Goal: Information Seeking & Learning: Compare options

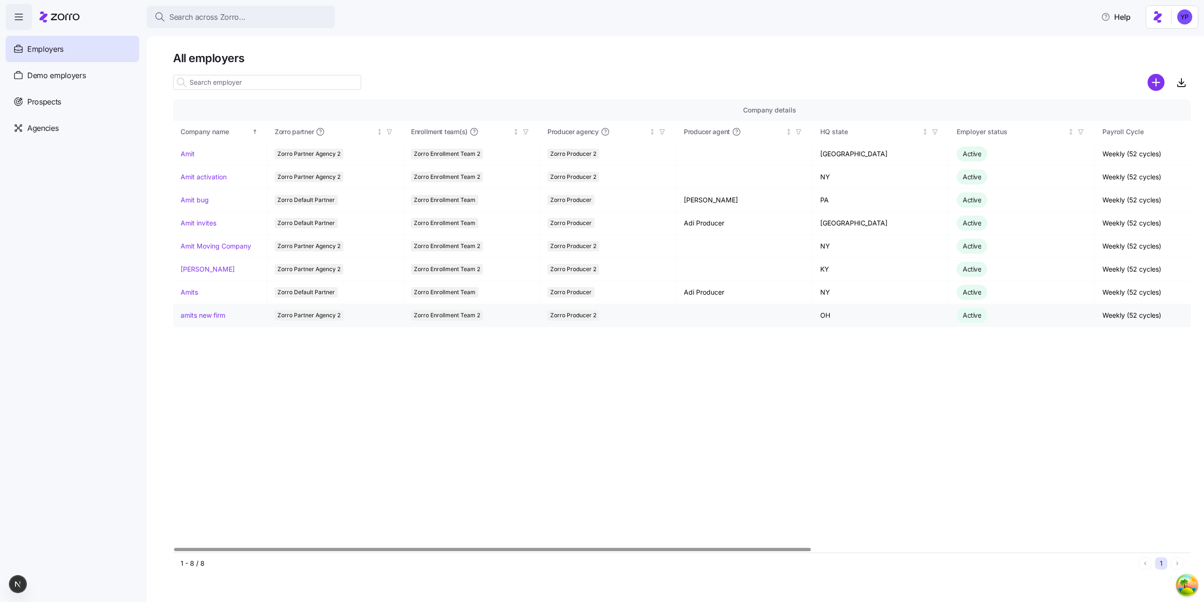
click at [197, 316] on link "amits new firm" at bounding box center [203, 314] width 45 height 9
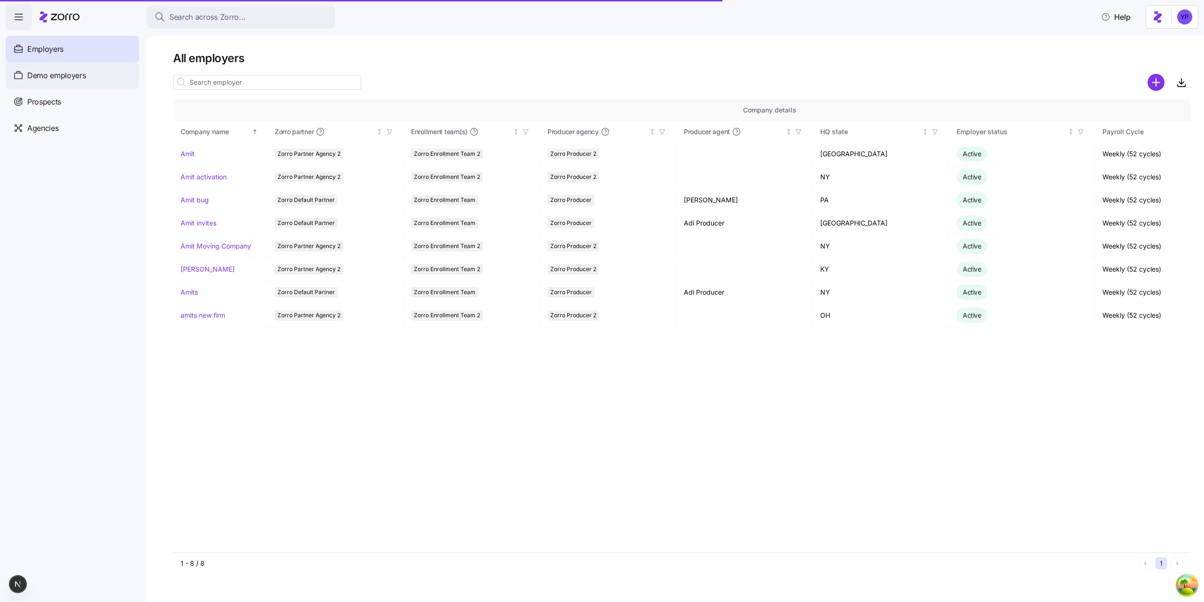
click at [50, 76] on span "Demo employers" at bounding box center [56, 76] width 59 height 12
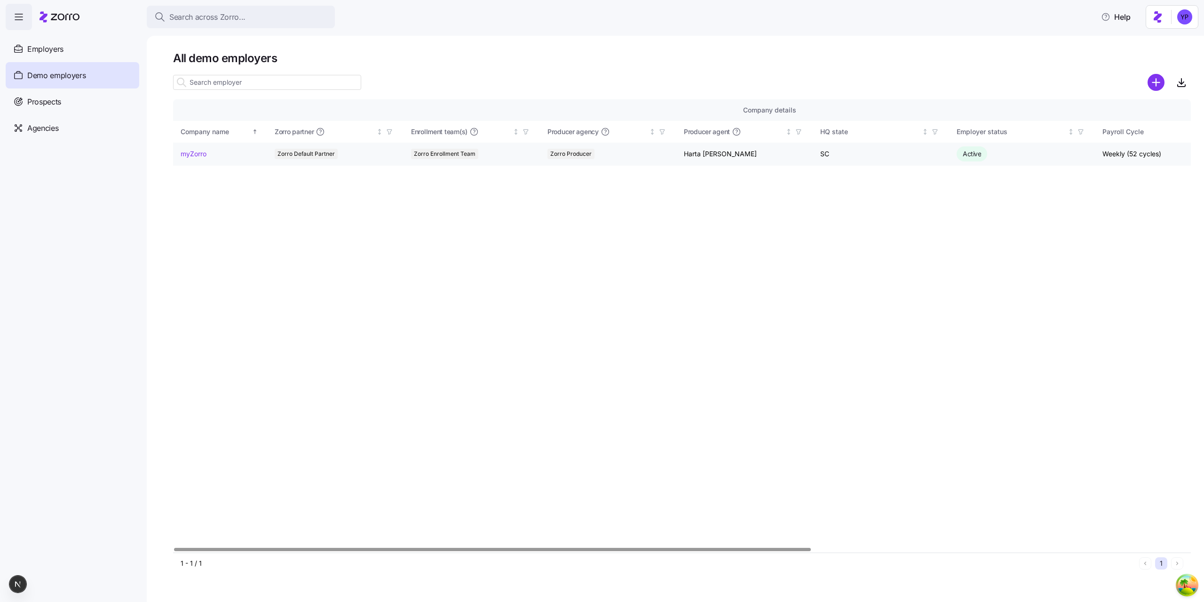
click at [190, 154] on link "myZorro" at bounding box center [194, 153] width 26 height 9
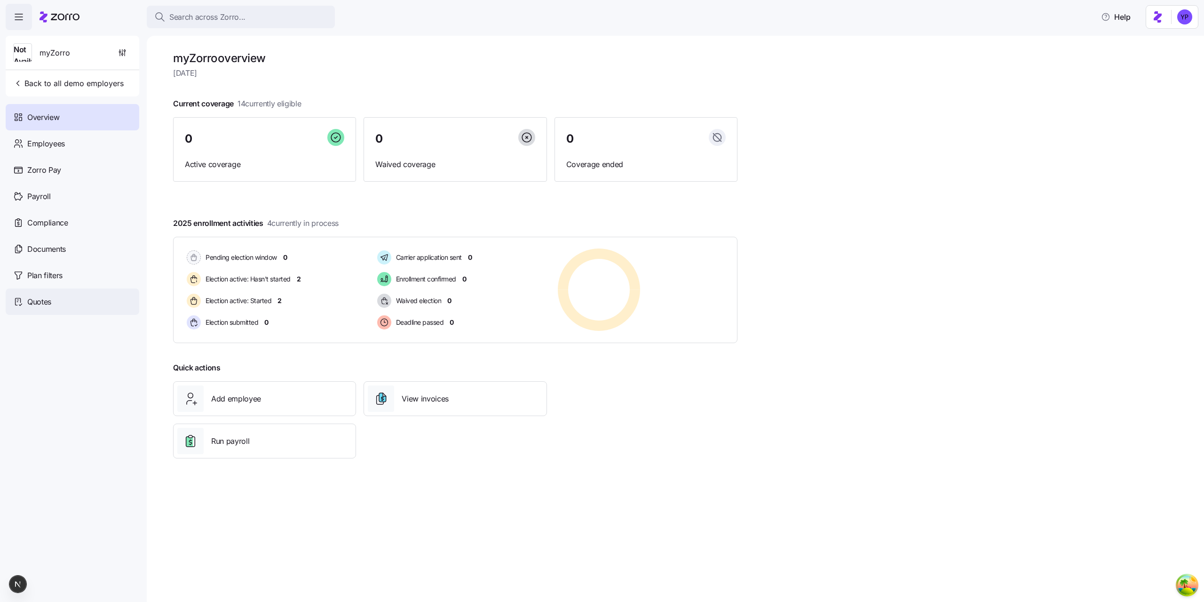
click at [78, 302] on div "Quotes" at bounding box center [73, 301] width 134 height 26
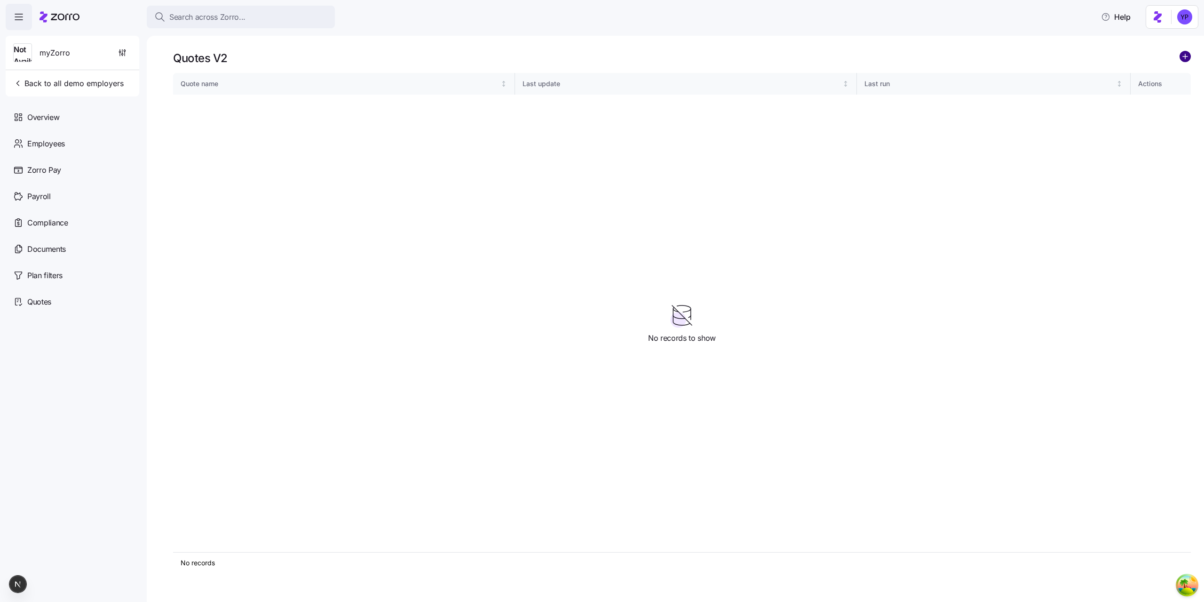
click at [1189, 54] on circle "add icon" at bounding box center [1185, 56] width 10 height 10
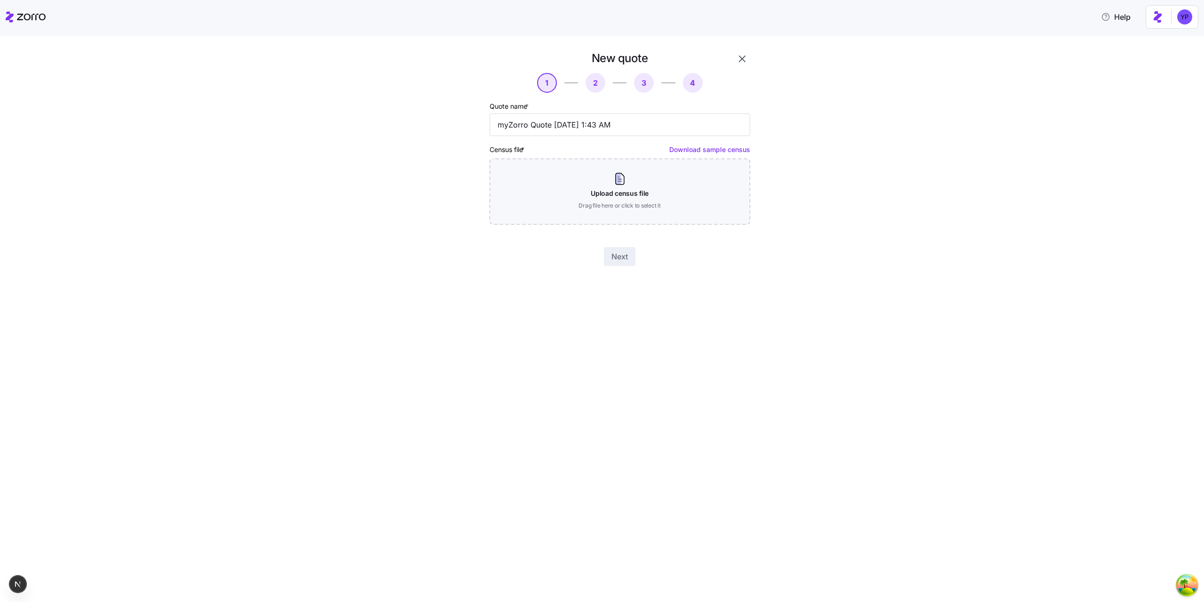
click at [705, 153] on link "Download sample census" at bounding box center [709, 149] width 81 height 8
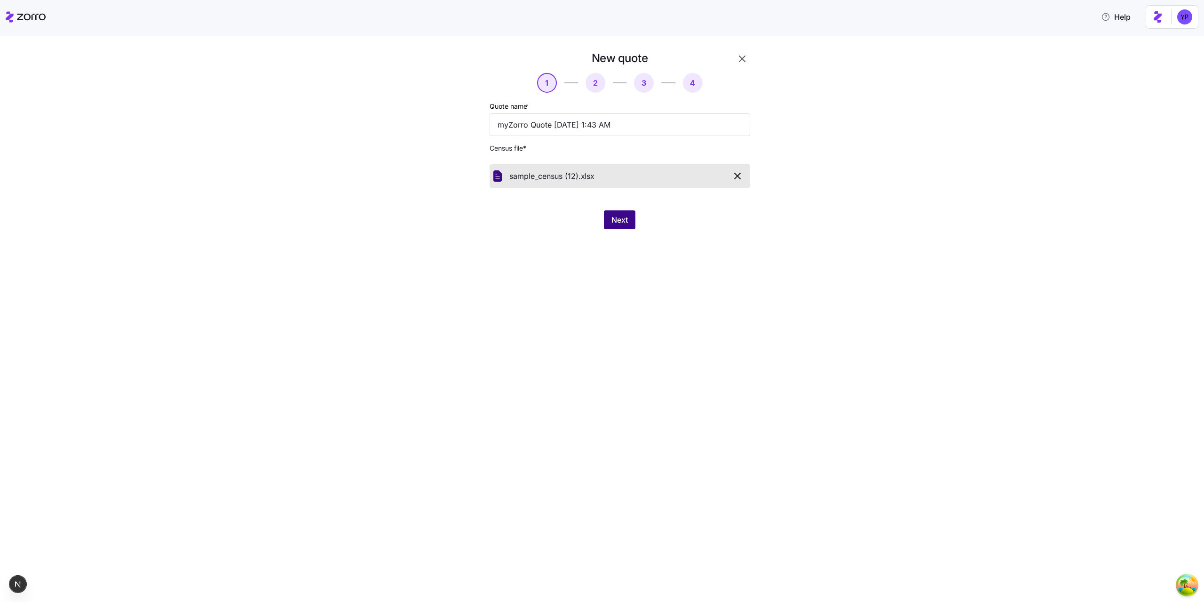
click at [626, 225] on span "Next" at bounding box center [620, 219] width 16 height 11
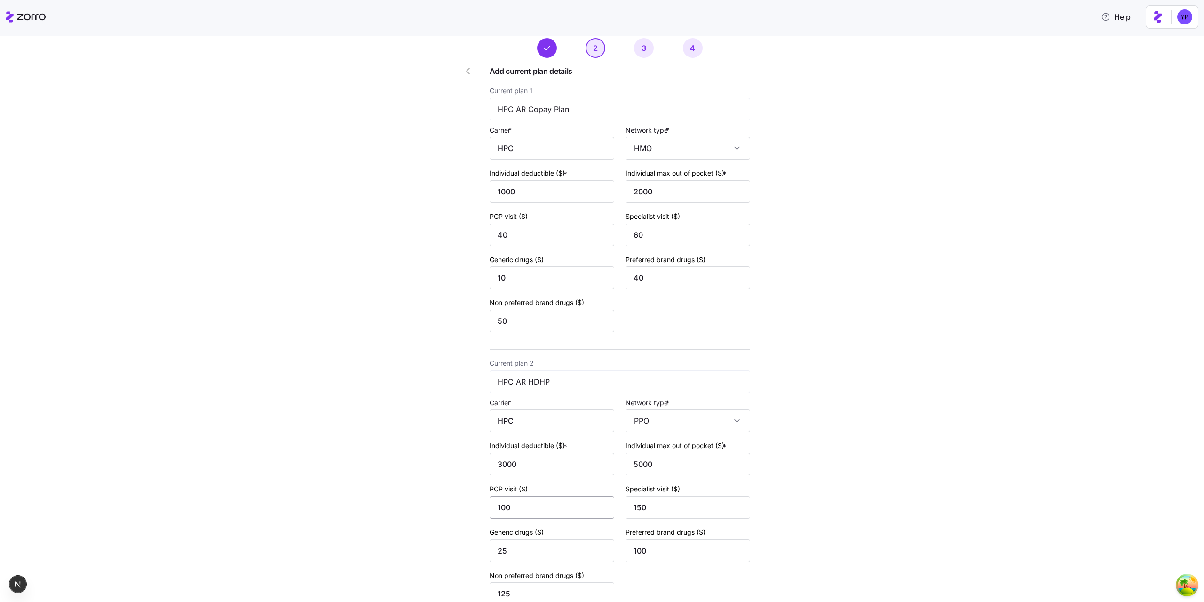
scroll to position [130, 0]
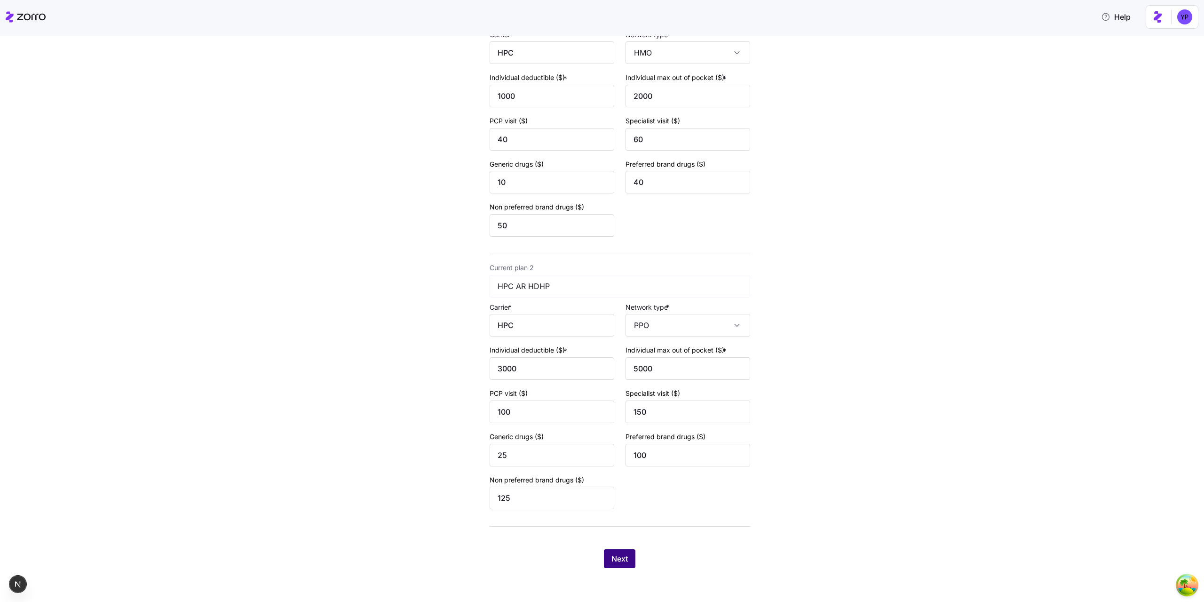
click at [612, 558] on span "Next" at bounding box center [620, 558] width 16 height 11
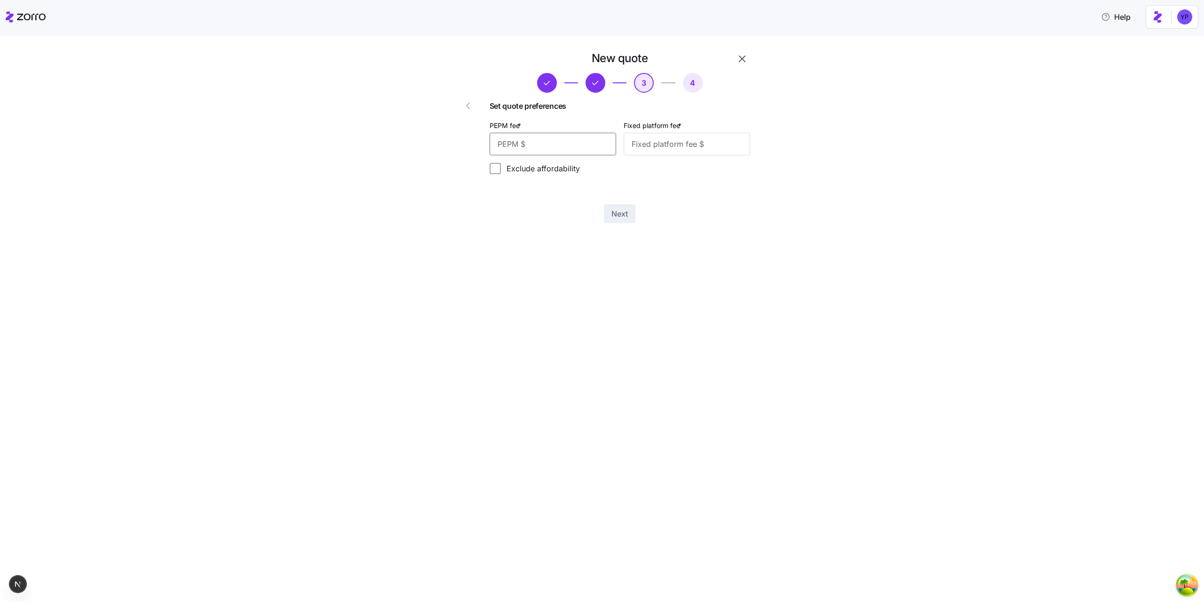
click at [579, 149] on input "PEPM fee *" at bounding box center [553, 144] width 127 height 23
type input "123"
click at [667, 136] on input "Fixed platform fee *" at bounding box center [687, 144] width 127 height 23
type input "123"
click at [636, 203] on div "New quote 3 4 Set quote preferences PEPM fee * 123 Fixed platform fee * 123 Exc…" at bounding box center [620, 137] width 268 height 180
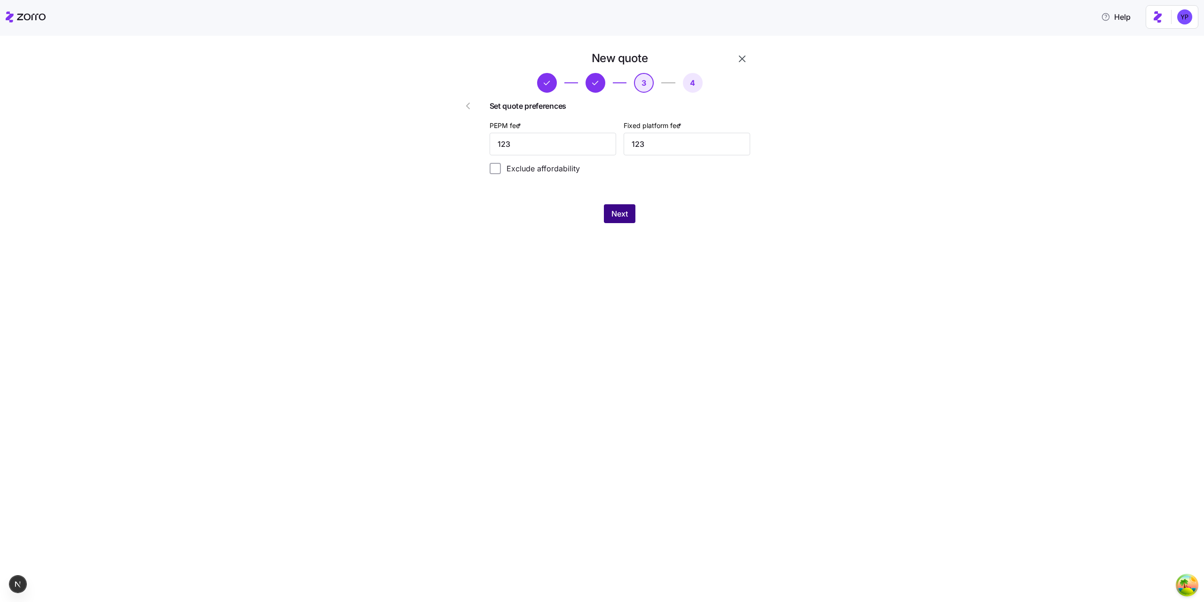
click at [625, 214] on span "Next" at bounding box center [620, 213] width 16 height 11
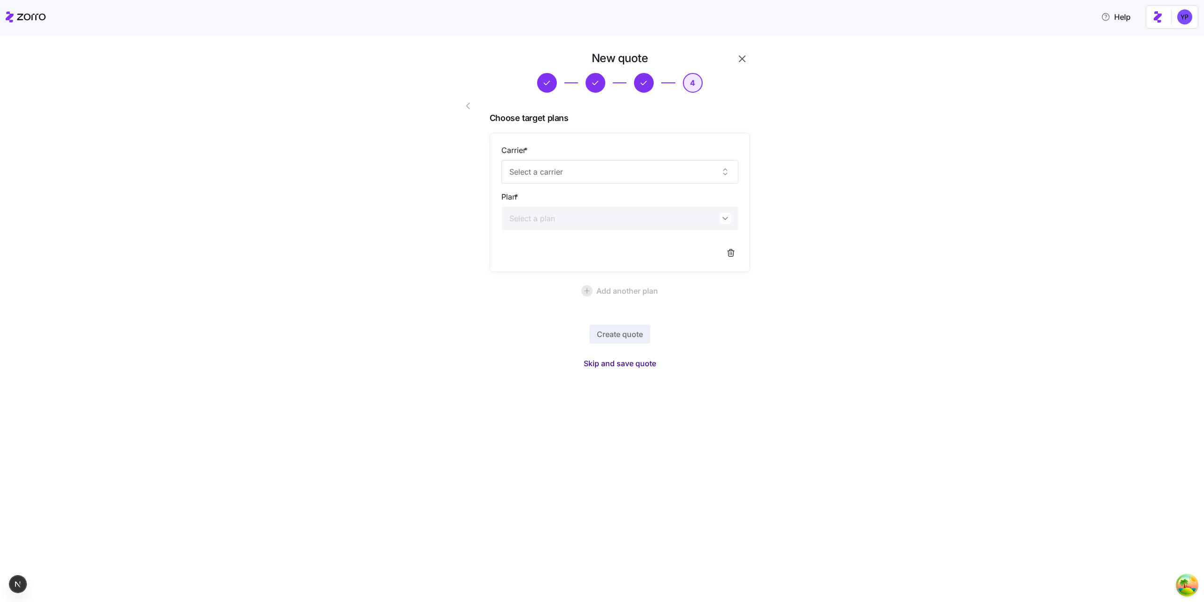
click at [619, 361] on span "Skip and save quote" at bounding box center [620, 363] width 72 height 11
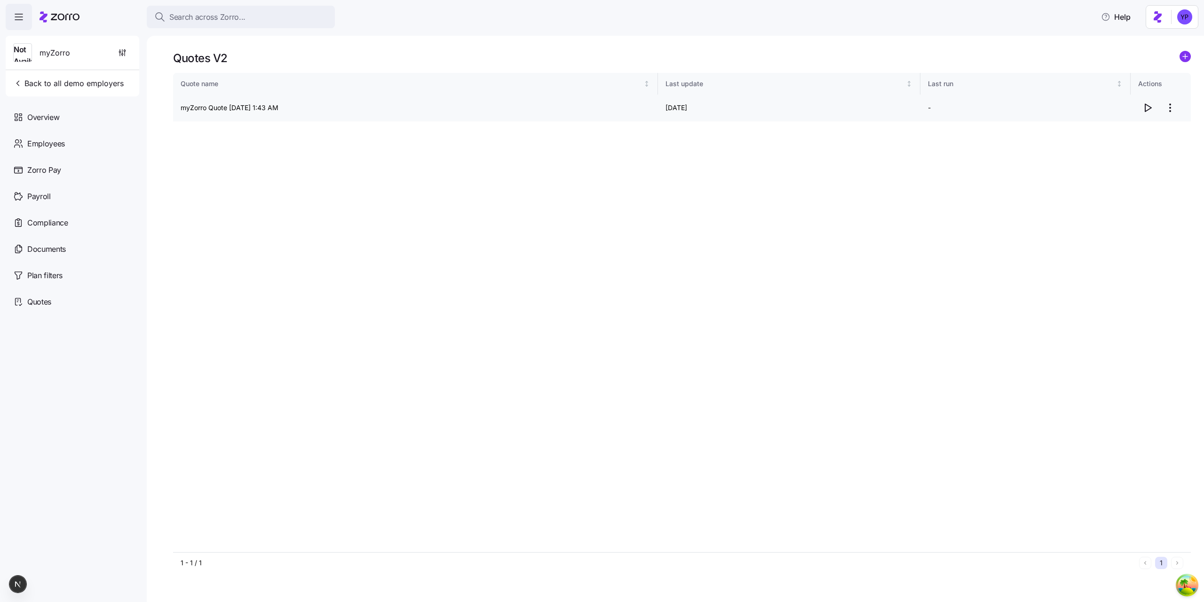
click at [1147, 104] on icon "button" at bounding box center [1147, 107] width 11 height 11
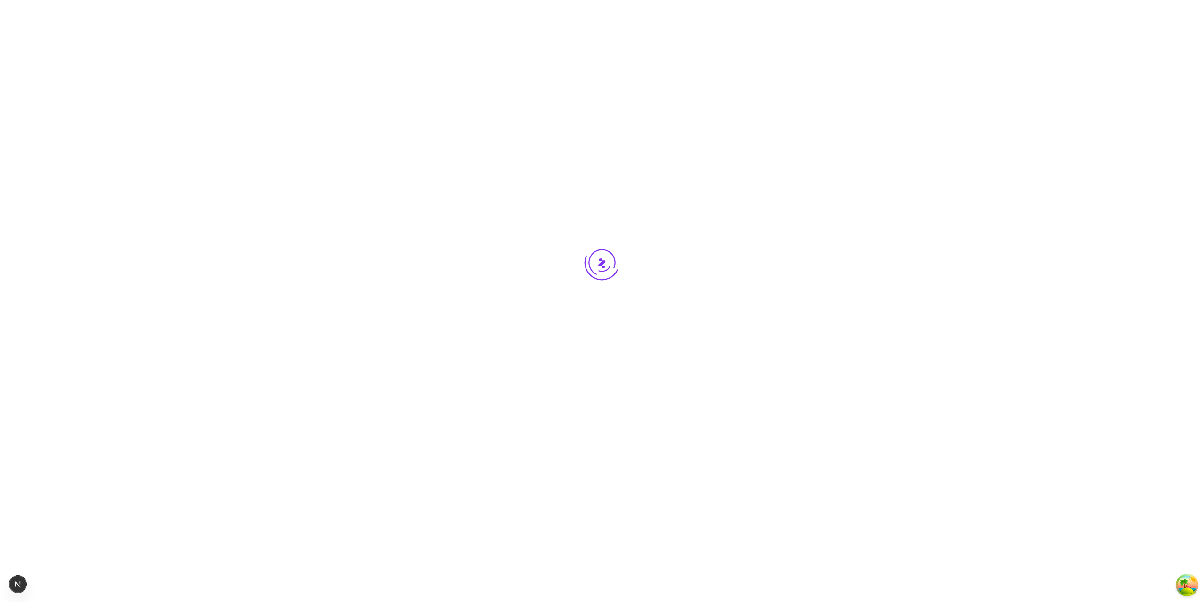
click at [304, 465] on div at bounding box center [602, 280] width 1204 height 560
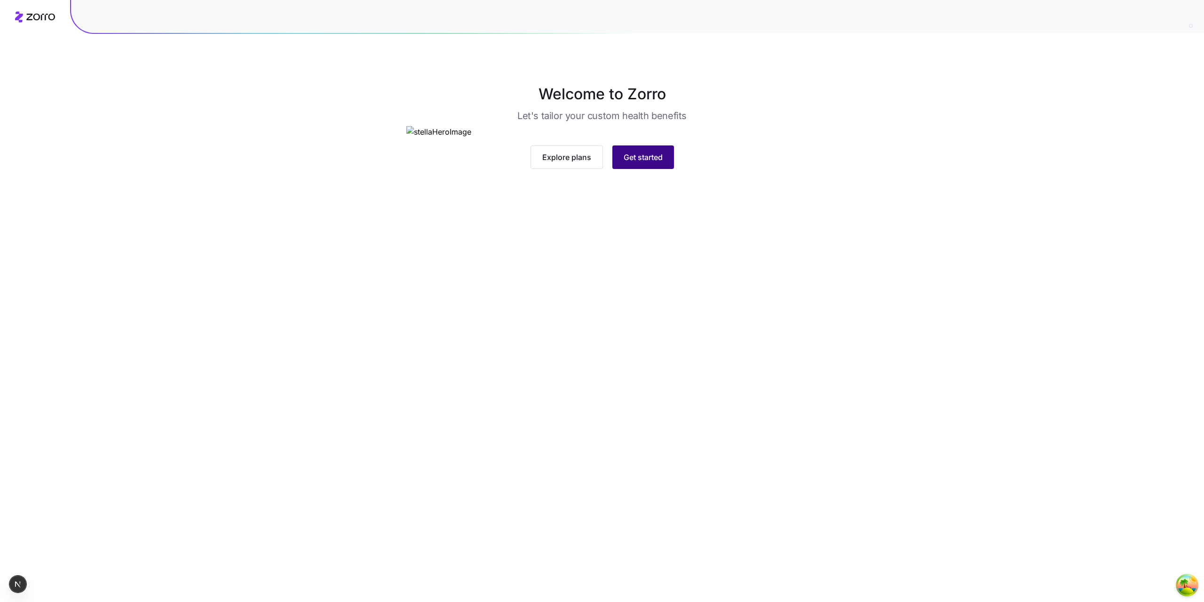
click at [644, 163] on span "Get started" at bounding box center [643, 156] width 39 height 11
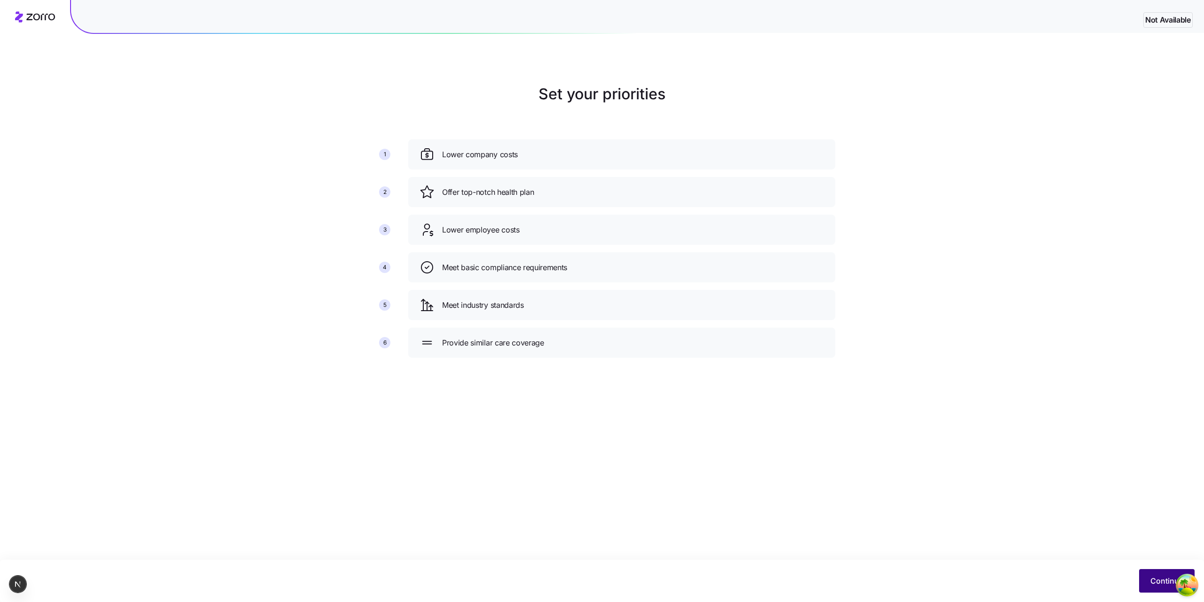
click at [1161, 587] on button "Continue" at bounding box center [1167, 581] width 56 height 24
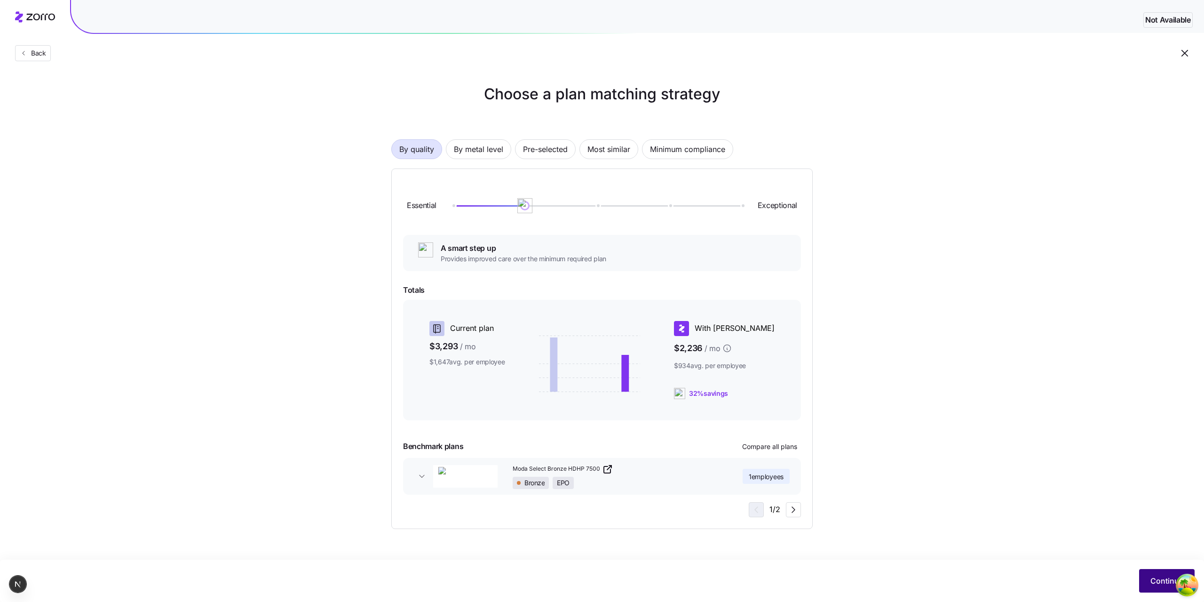
click at [1149, 573] on button "Continue" at bounding box center [1167, 581] width 56 height 24
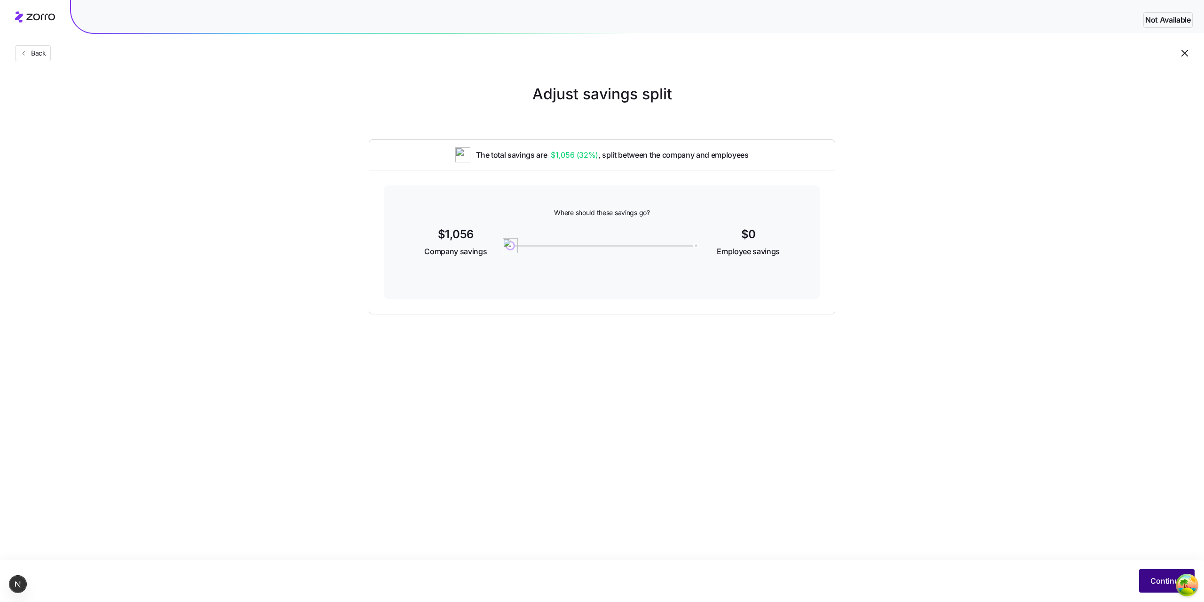
click at [1169, 579] on span "Continue" at bounding box center [1167, 580] width 33 height 11
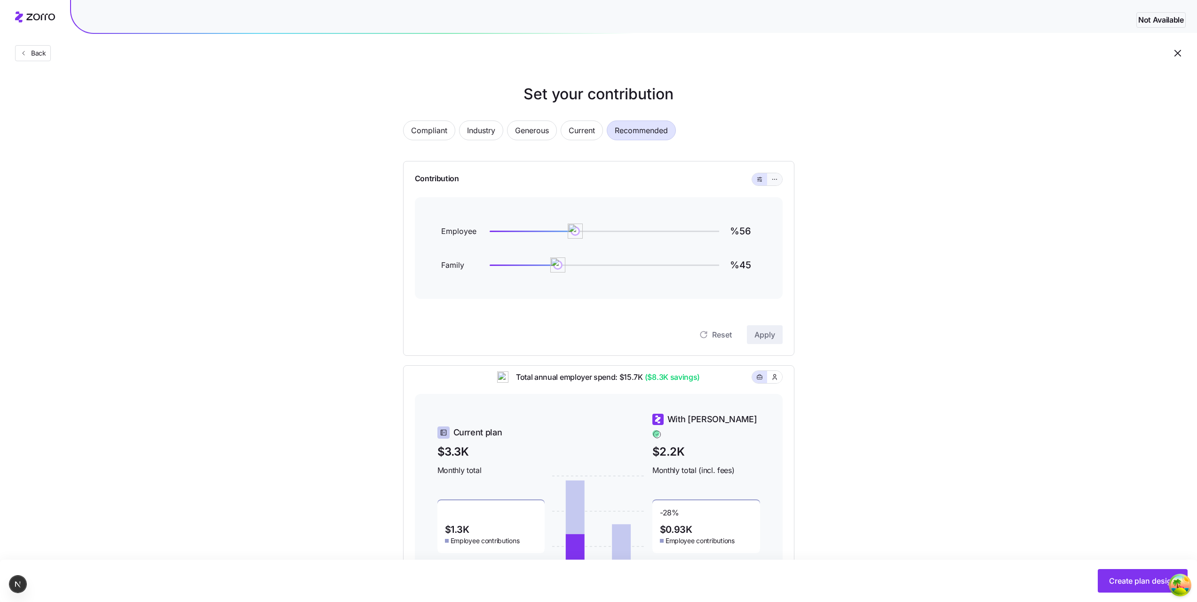
click at [777, 179] on icon "button" at bounding box center [774, 179] width 7 height 11
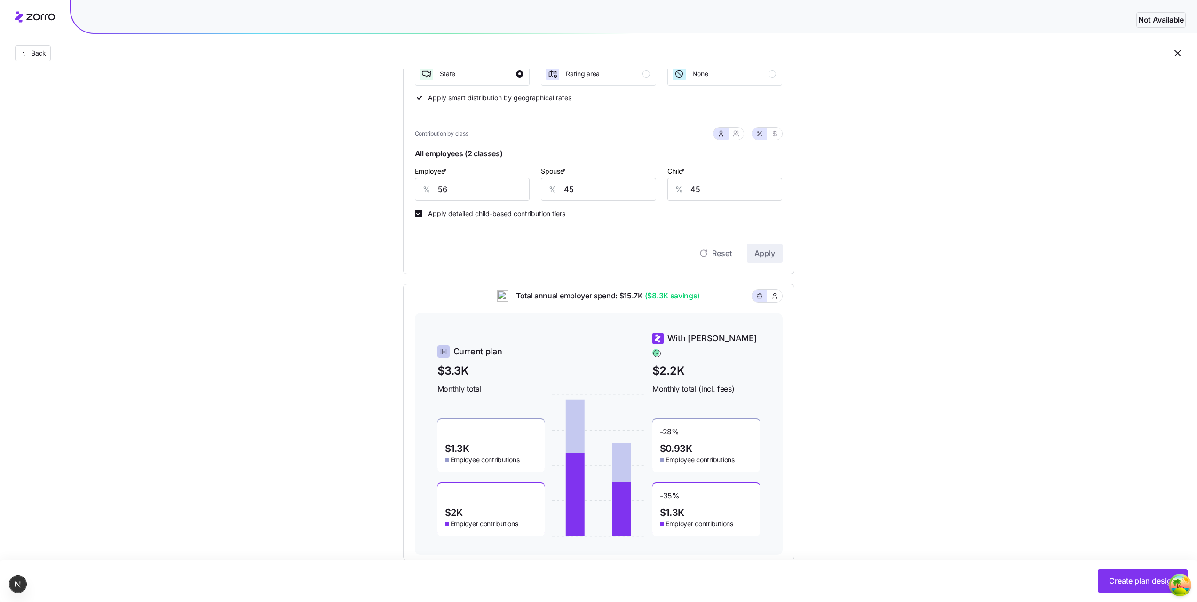
scroll to position [39, 0]
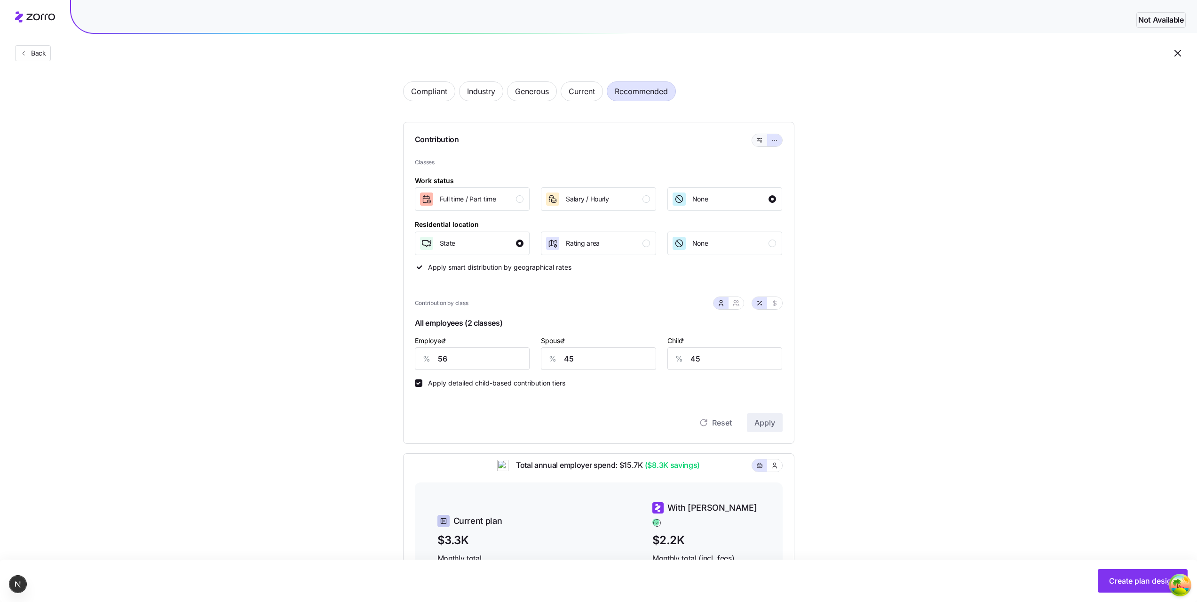
click at [756, 145] on button "button" at bounding box center [759, 140] width 15 height 12
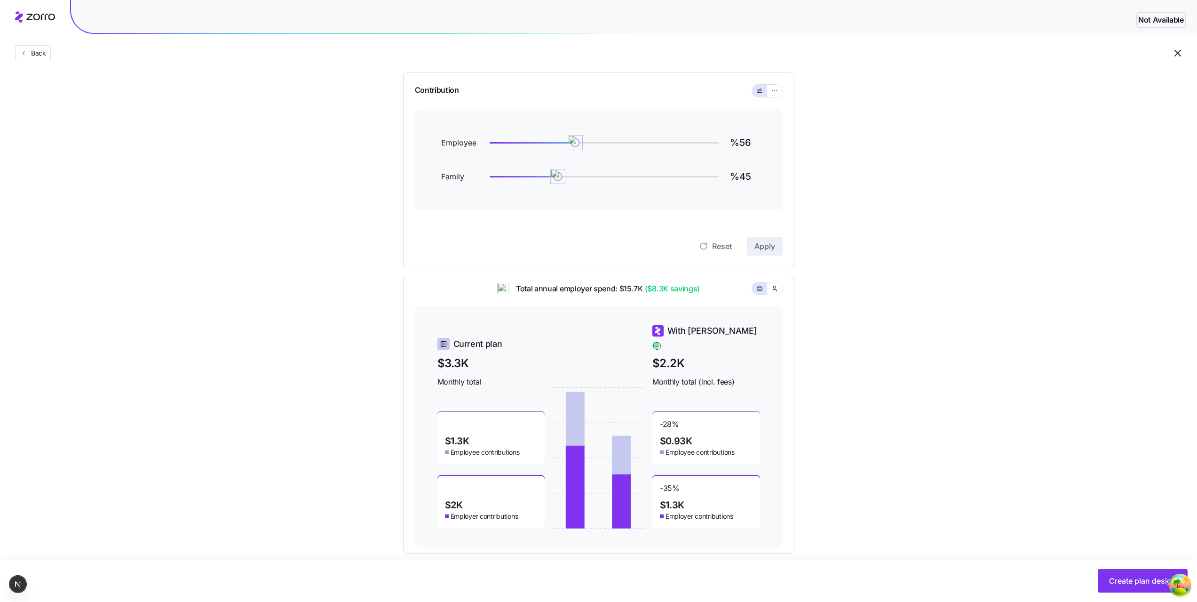
scroll to position [100, 0]
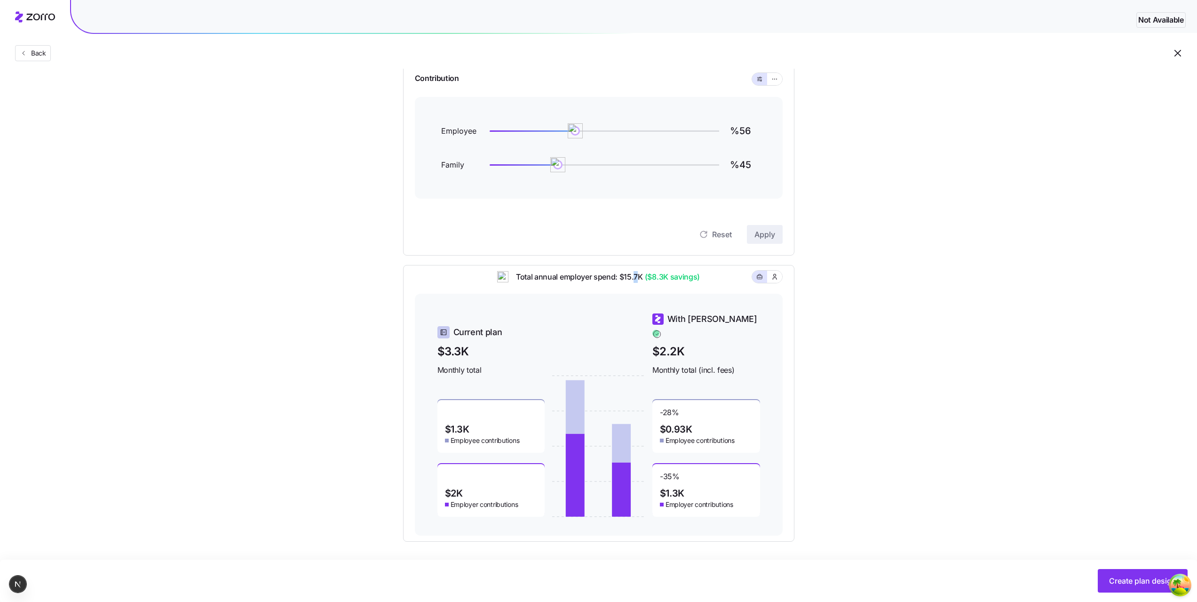
drag, startPoint x: 636, startPoint y: 290, endPoint x: 685, endPoint y: 364, distance: 88.8
click at [637, 294] on div "Total annual employer spend: $15.7K ($8.3K savings)" at bounding box center [599, 282] width 368 height 23
drag, startPoint x: 690, startPoint y: 425, endPoint x: 686, endPoint y: 432, distance: 8.2
click at [688, 429] on div "-28 % $0.93K Employee contributions" at bounding box center [706, 426] width 108 height 53
click at [693, 481] on div "-35 % $1.3K Employer contributions" at bounding box center [706, 490] width 108 height 53
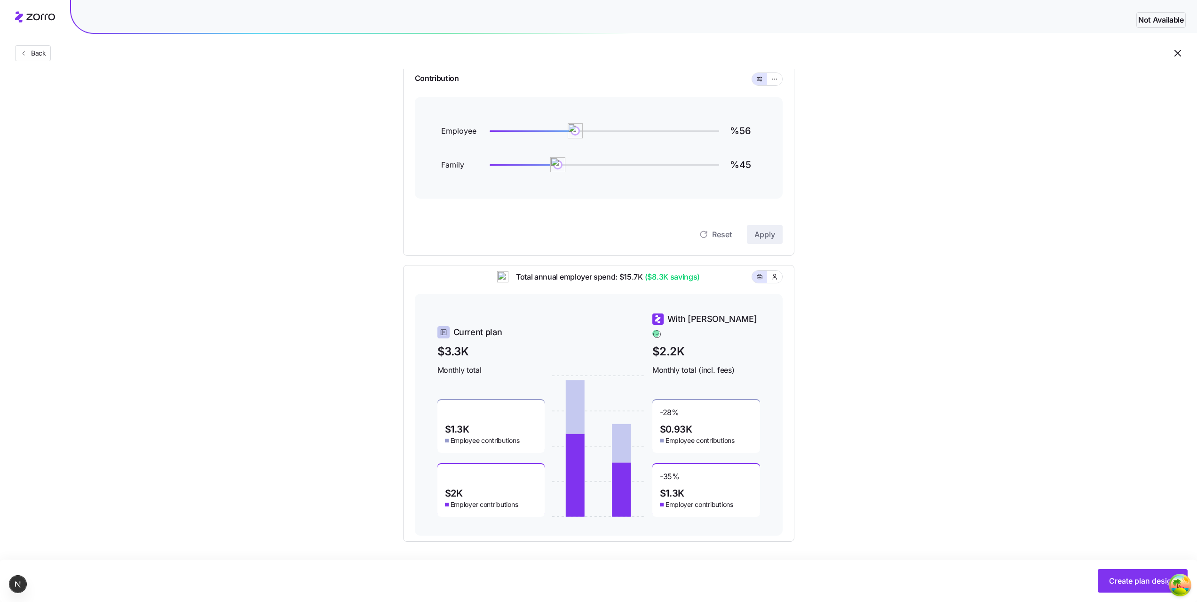
click at [655, 431] on div "-28 % $0.93K Employee contributions" at bounding box center [706, 426] width 108 height 53
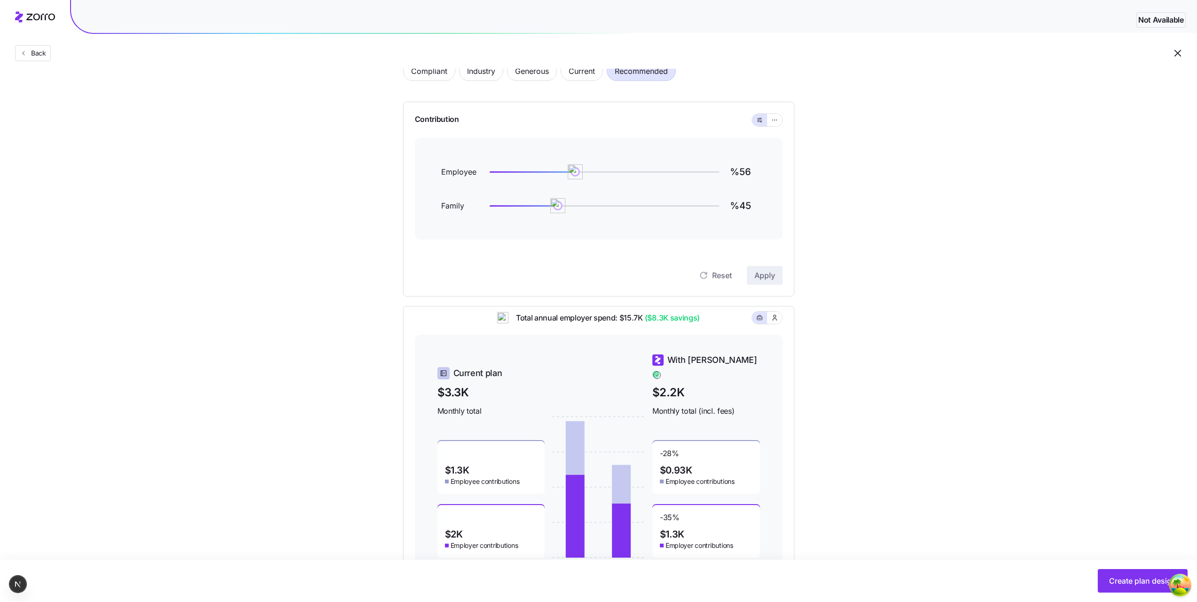
scroll to position [53, 0]
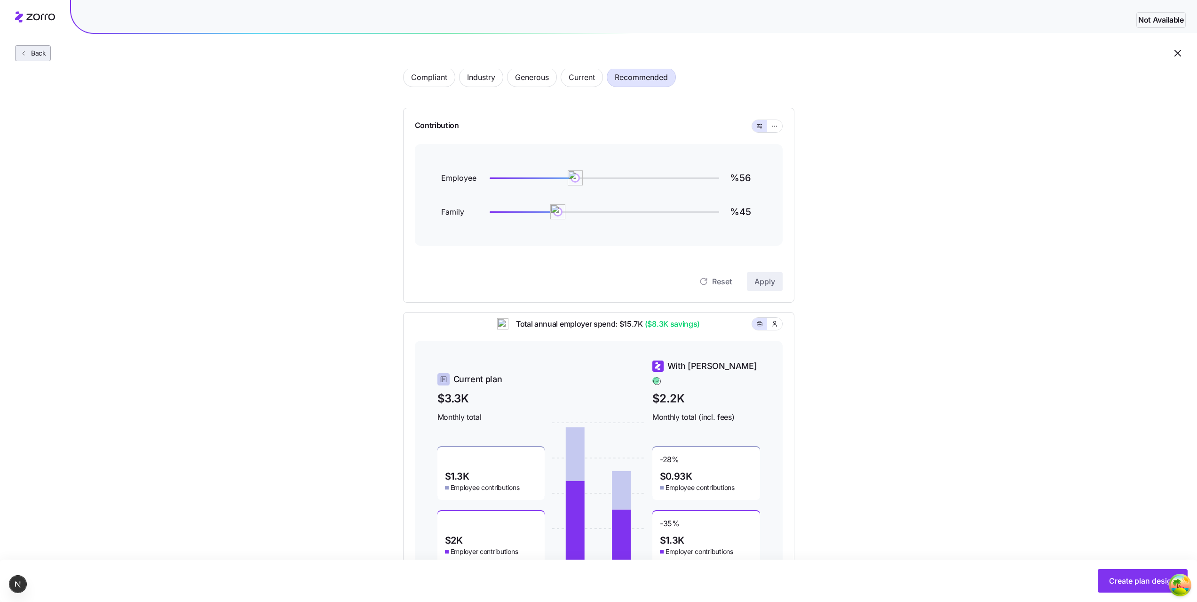
click at [41, 60] on button "Back" at bounding box center [33, 53] width 36 height 16
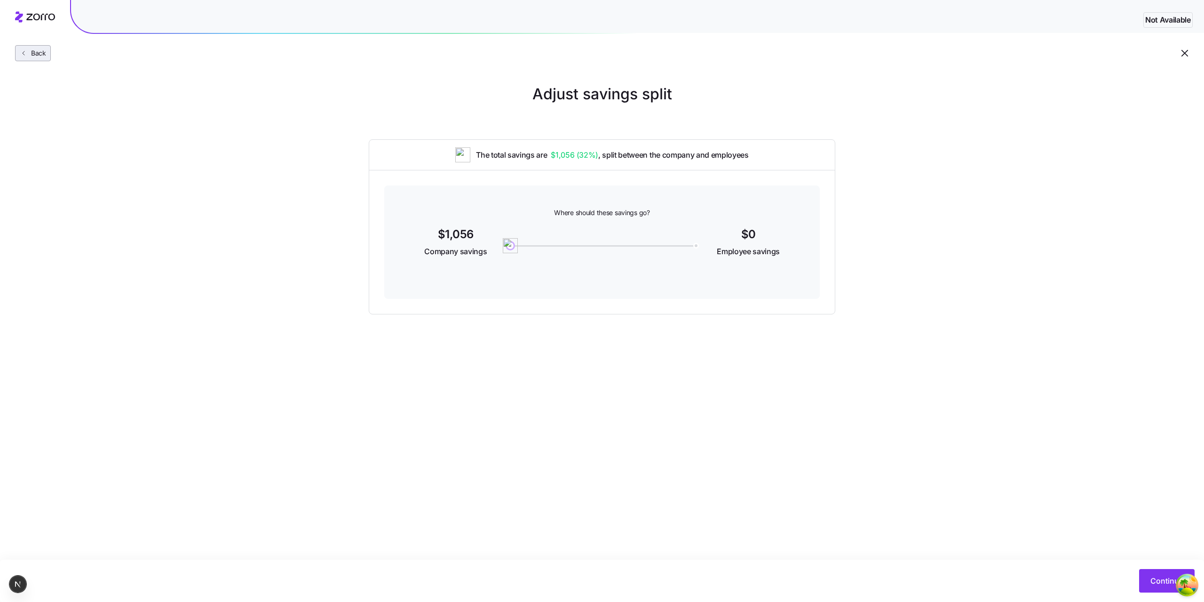
click at [22, 53] on icon "button" at bounding box center [24, 53] width 8 height 8
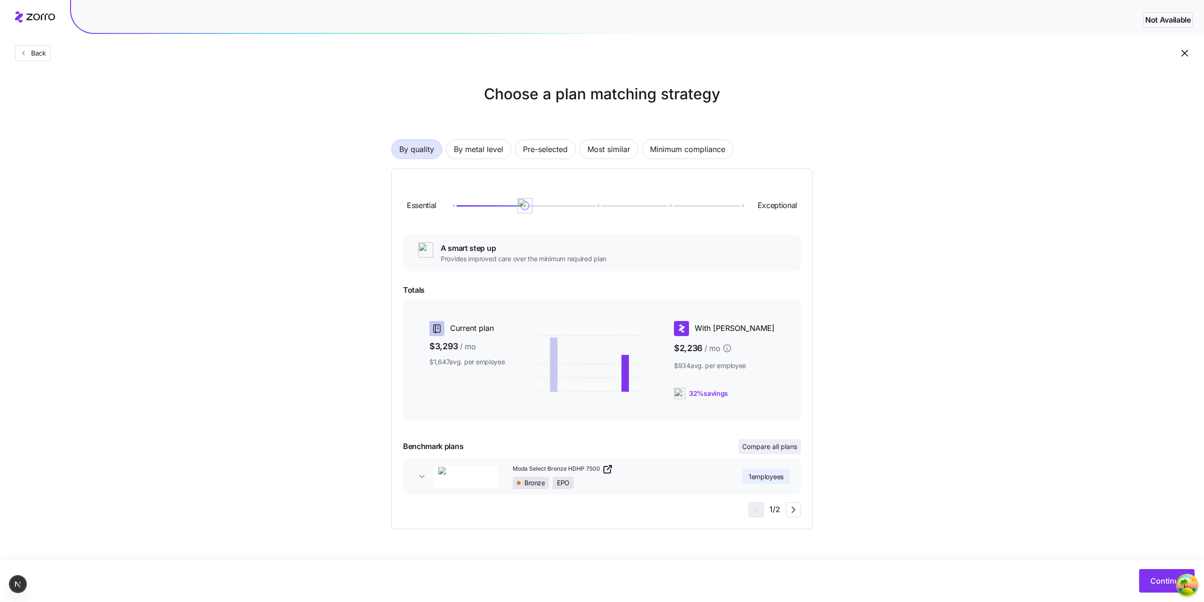
click at [777, 450] on span "Compare all plans" at bounding box center [769, 446] width 55 height 9
drag, startPoint x: 615, startPoint y: 218, endPoint x: 436, endPoint y: 186, distance: 181.5
click at [436, 186] on div "Essential Exceptional" at bounding box center [602, 205] width 398 height 51
click at [494, 152] on span "By metal level" at bounding box center [478, 149] width 49 height 19
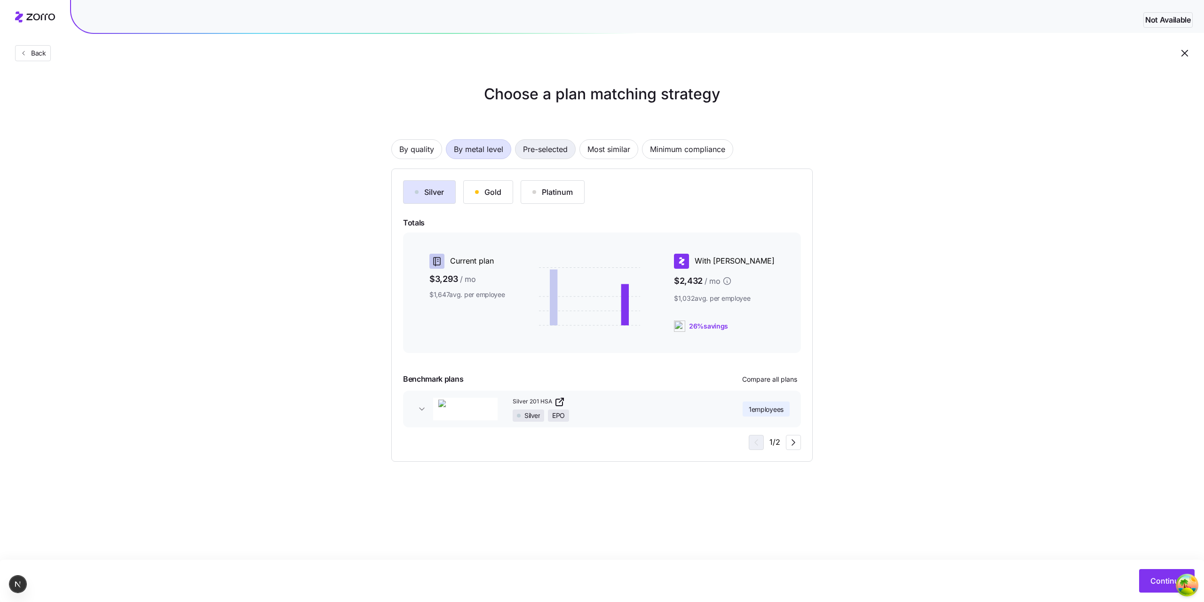
click at [540, 151] on span "Pre-selected" at bounding box center [545, 149] width 45 height 19
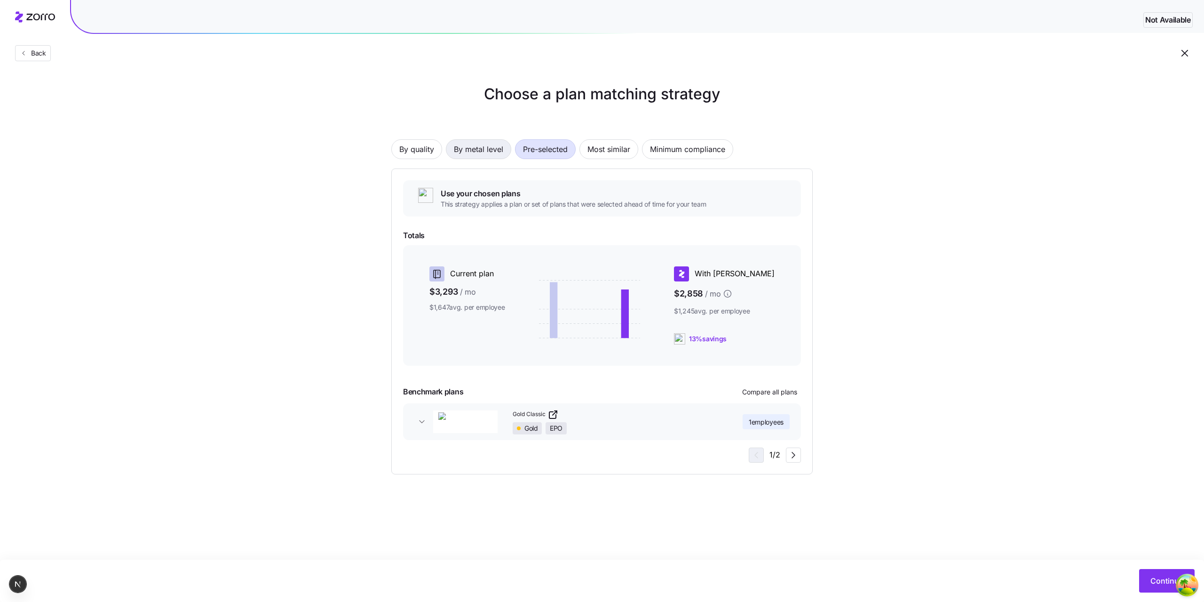
click at [509, 151] on button "By metal level" at bounding box center [478, 149] width 65 height 20
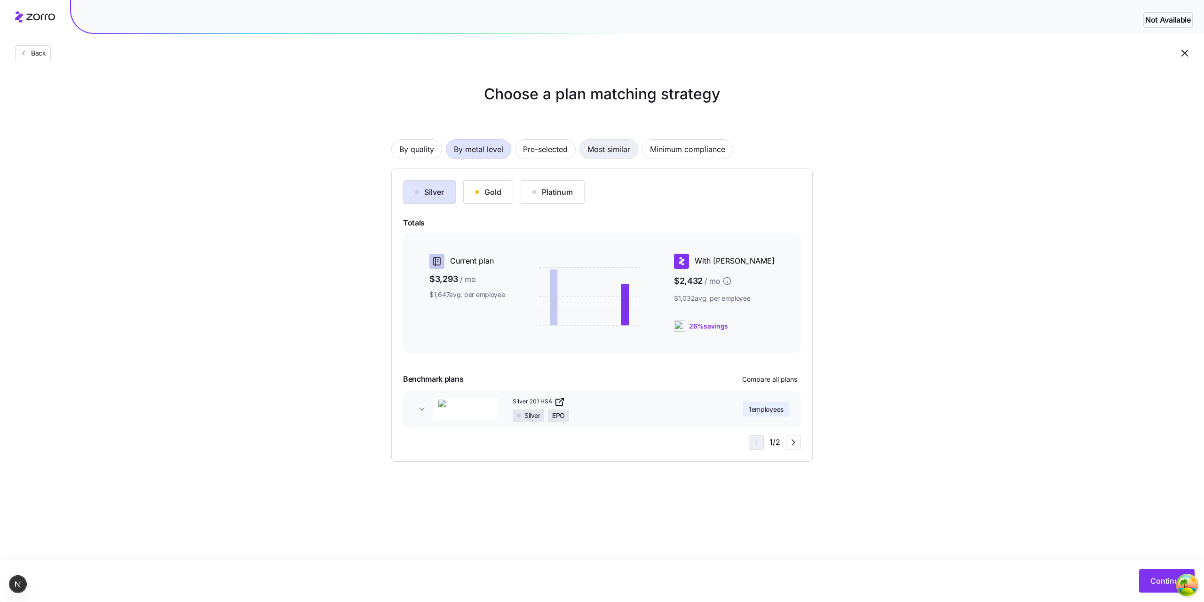
click at [597, 153] on span "Most similar" at bounding box center [609, 149] width 43 height 19
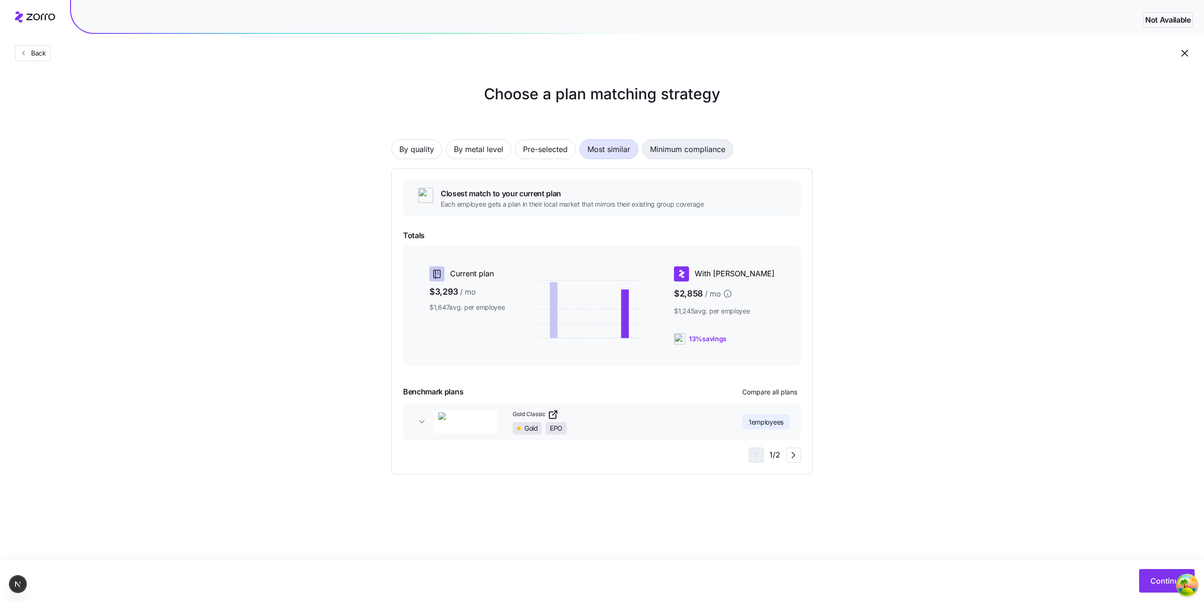
click at [702, 158] on span "Minimum compliance" at bounding box center [687, 149] width 75 height 19
click at [634, 151] on button "Most similar" at bounding box center [609, 149] width 59 height 20
click at [562, 145] on span "Pre-selected" at bounding box center [545, 149] width 45 height 19
click at [482, 151] on span "By metal level" at bounding box center [478, 149] width 49 height 19
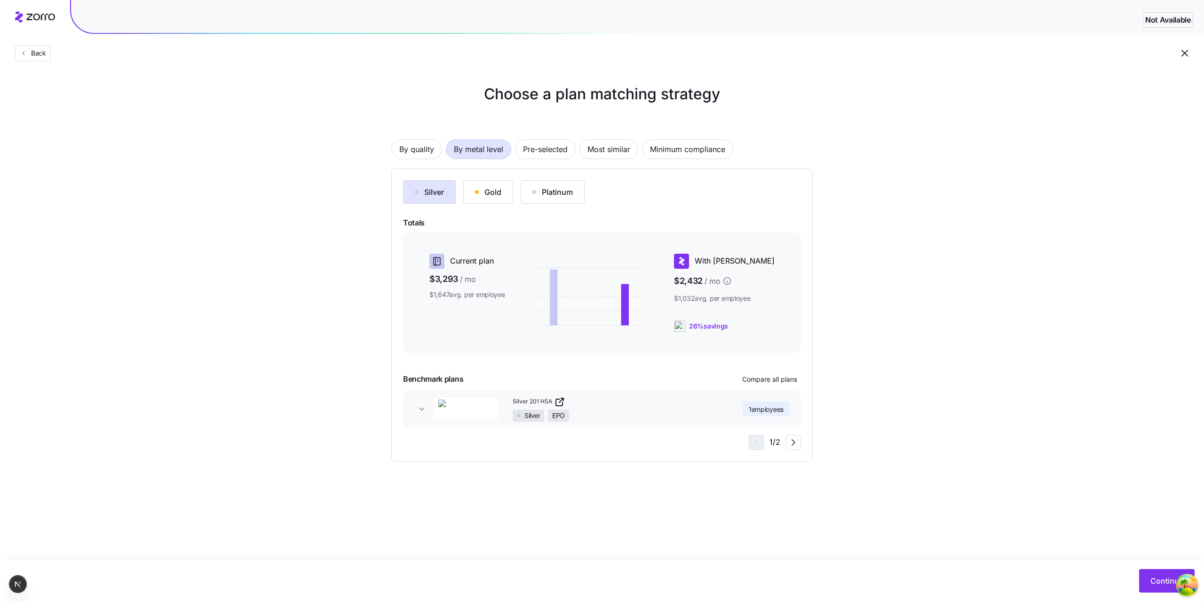
click at [428, 159] on div "By quality By metal level Pre-selected Most similar Minimum compliance Silver G…" at bounding box center [601, 285] width 421 height 352
click at [483, 195] on div "Gold" at bounding box center [488, 191] width 26 height 11
click at [542, 192] on div "Platinum" at bounding box center [553, 191] width 40 height 11
click at [422, 146] on span "By quality" at bounding box center [416, 149] width 35 height 19
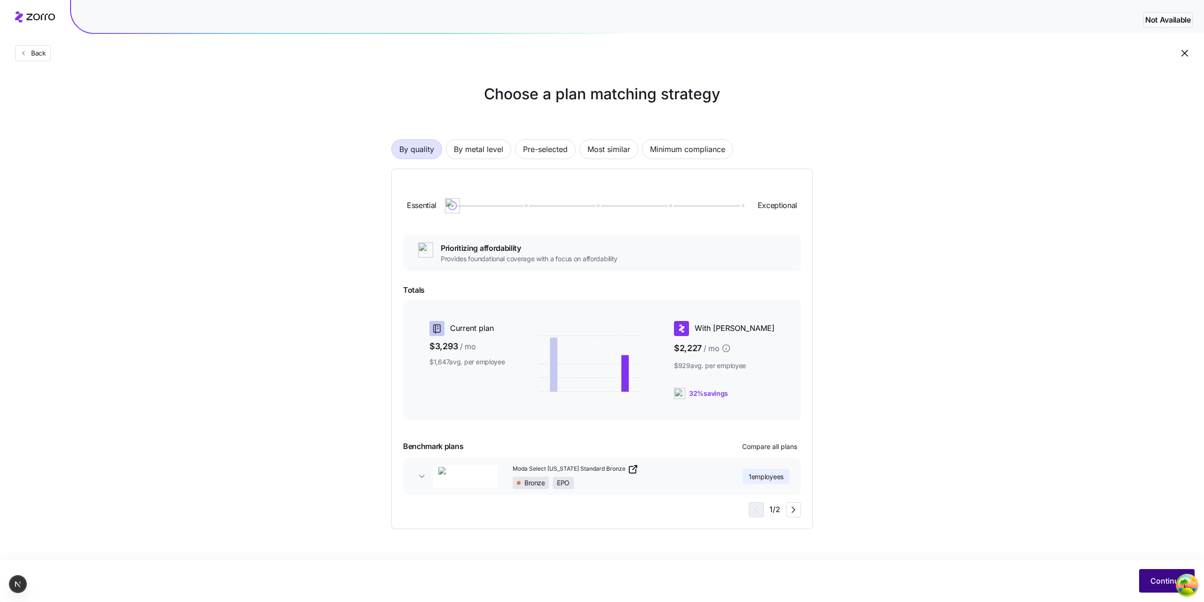
click at [1144, 571] on button "Continue" at bounding box center [1167, 581] width 56 height 24
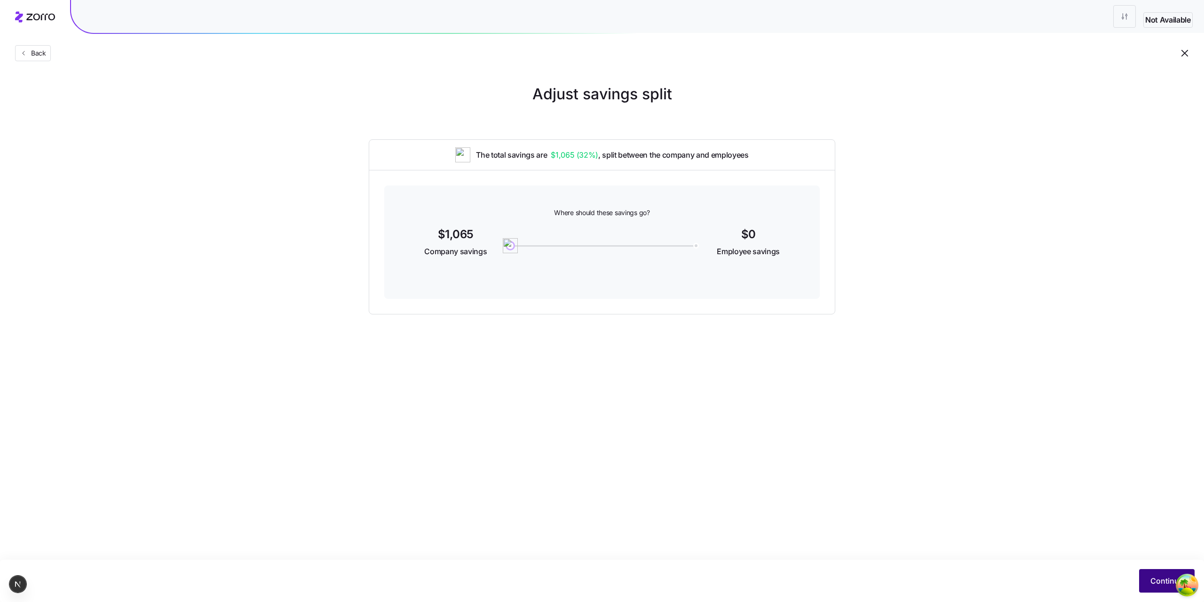
click at [1150, 581] on button "Continue" at bounding box center [1167, 581] width 56 height 24
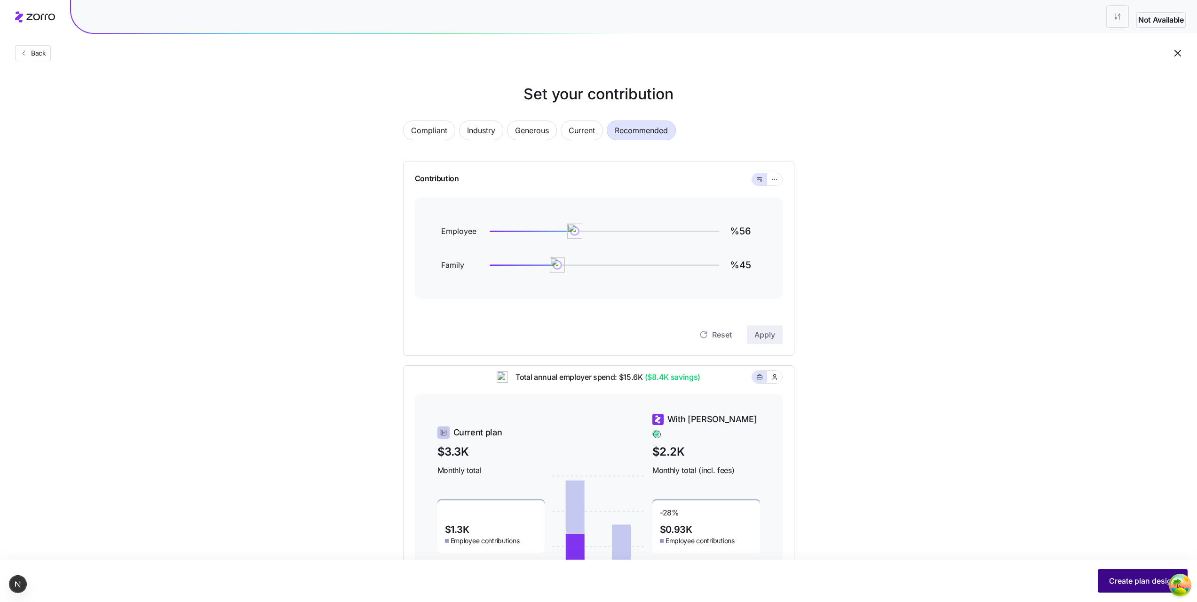
click at [1150, 581] on span "Create plan design" at bounding box center [1142, 580] width 67 height 11
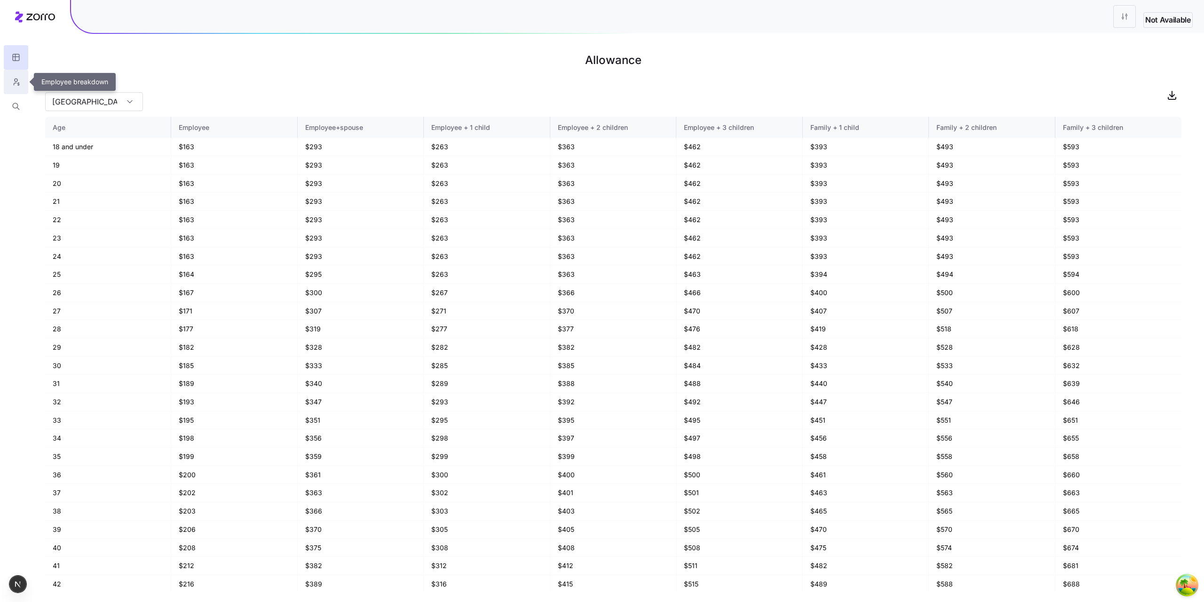
click at [28, 90] on button "button" at bounding box center [16, 82] width 24 height 24
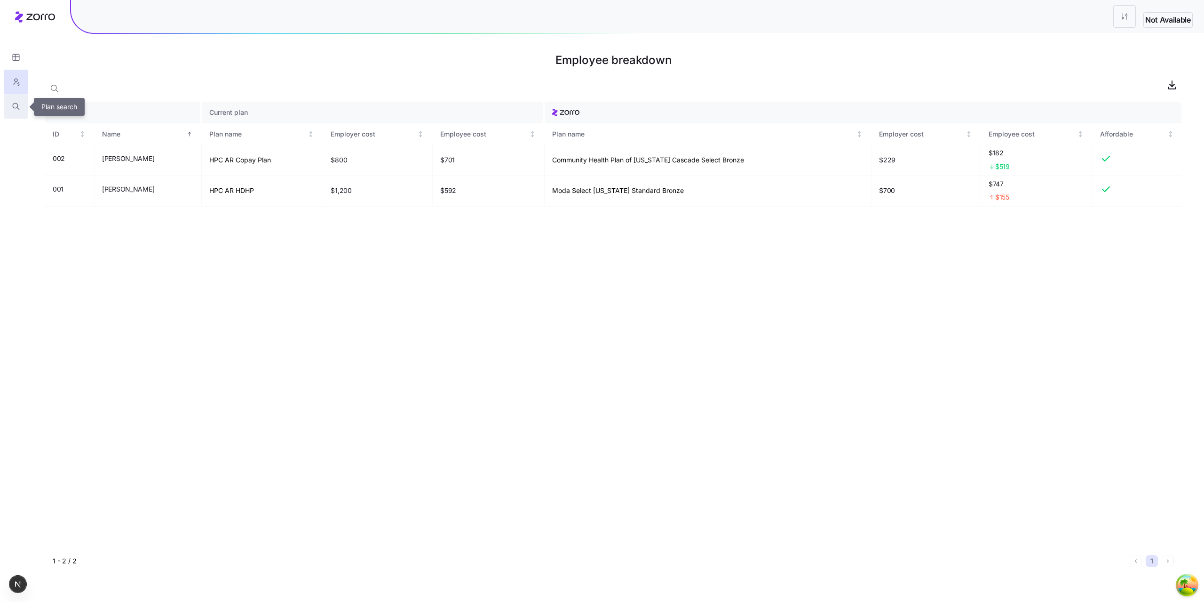
click at [18, 108] on icon "button" at bounding box center [16, 106] width 8 height 9
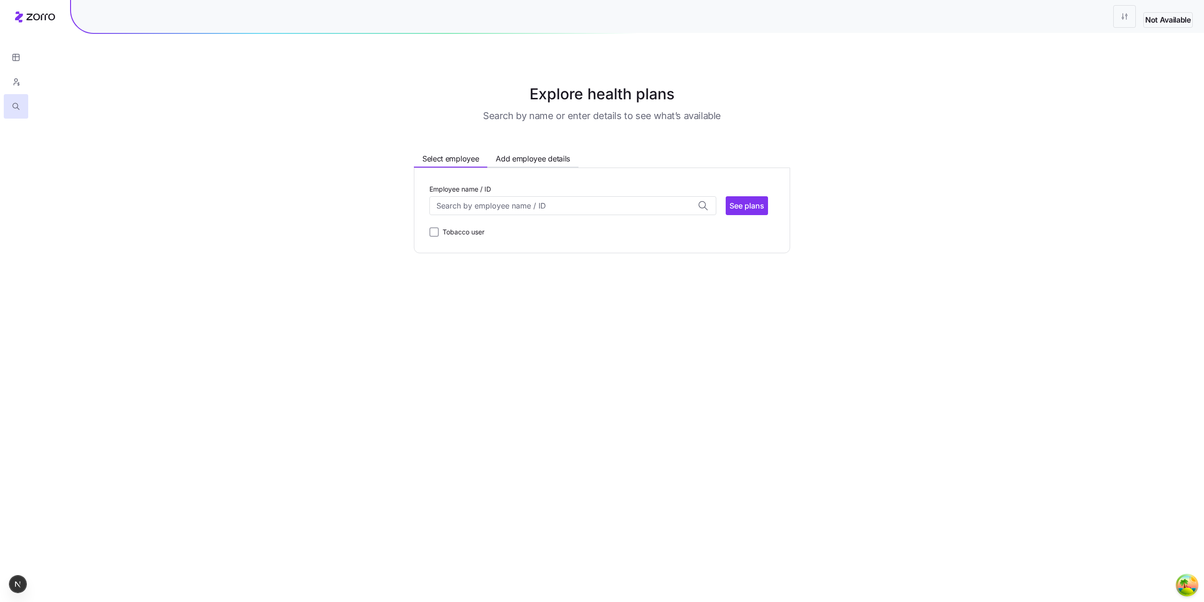
click at [509, 217] on div "Employee name / ID Dave Brown (48) ID: 002 | zip code: 98087 John Smith (49) ID…" at bounding box center [601, 210] width 345 height 55
click at [502, 213] on input "Employee name / ID" at bounding box center [572, 205] width 287 height 19
click at [502, 236] on div "Dave Brown (48) ID: 002 | zip code: 98087" at bounding box center [572, 234] width 283 height 27
click at [754, 205] on span "See plans" at bounding box center [747, 205] width 35 height 11
type input "Dave Brown (ID: 002)"
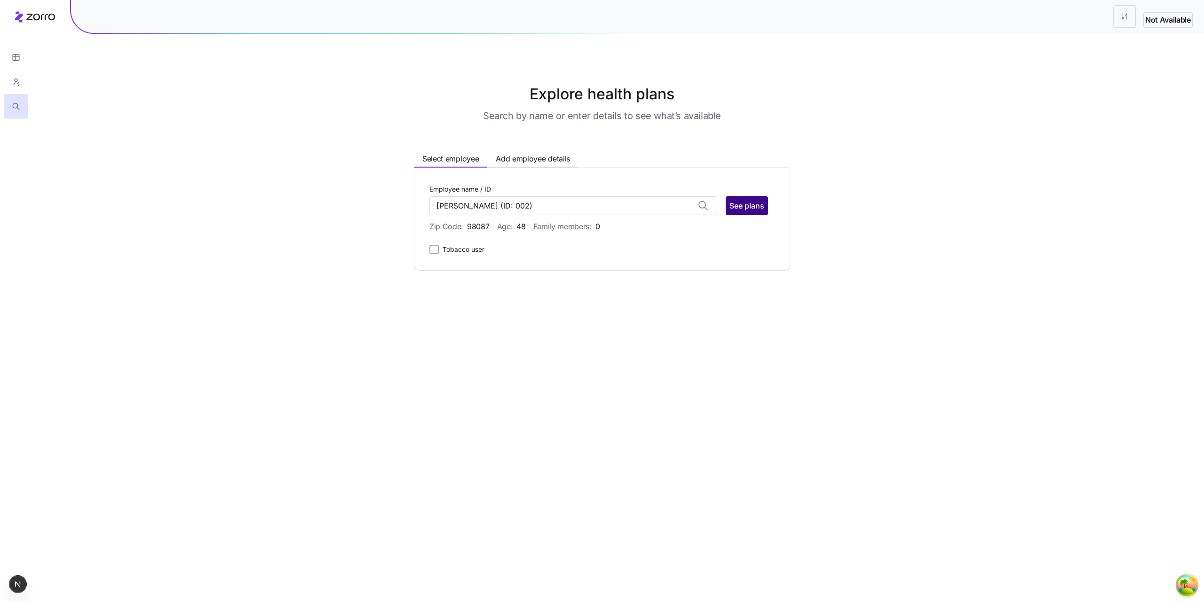
click at [748, 208] on span "See plans" at bounding box center [747, 205] width 35 height 11
click at [543, 163] on span "Add employee details" at bounding box center [533, 159] width 74 height 12
click at [462, 201] on input "Zip code" at bounding box center [488, 205] width 119 height 19
type input "9999"
drag, startPoint x: 472, startPoint y: 207, endPoint x: 382, endPoint y: 198, distance: 90.3
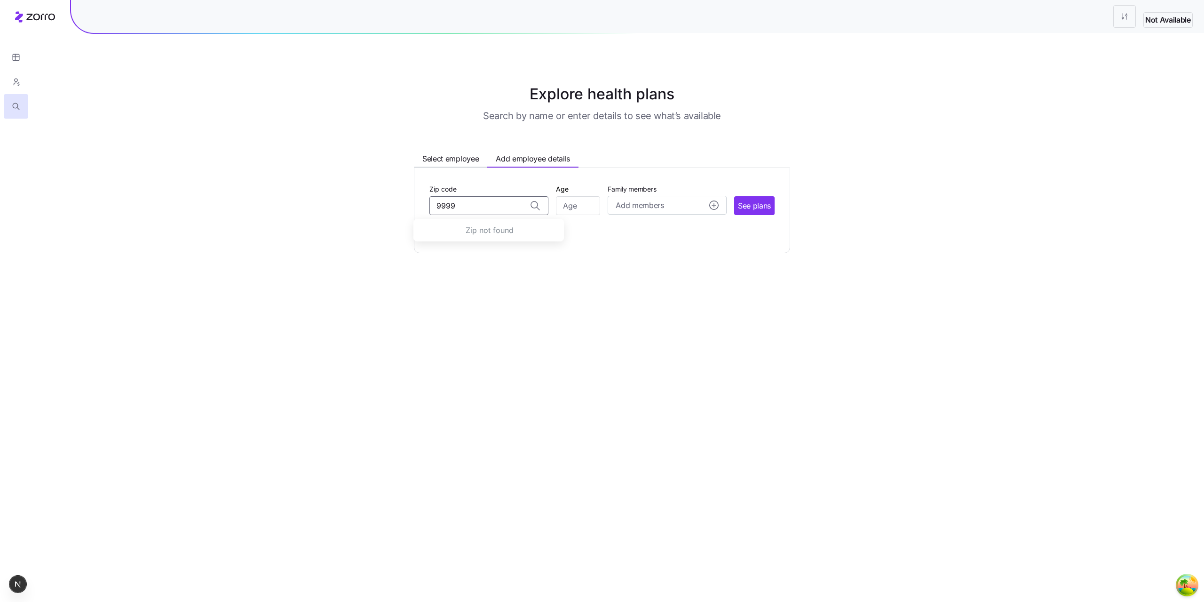
click at [382, 198] on div "Explore health plans Search by name or enter details to see what’s available Se…" at bounding box center [602, 168] width 467 height 170
type input "8888"
drag, startPoint x: 405, startPoint y: 199, endPoint x: 389, endPoint y: 198, distance: 16.5
click at [390, 199] on div "Explore health plans Search by name or enter details to see what’s available Se…" at bounding box center [602, 168] width 467 height 170
type input "1"
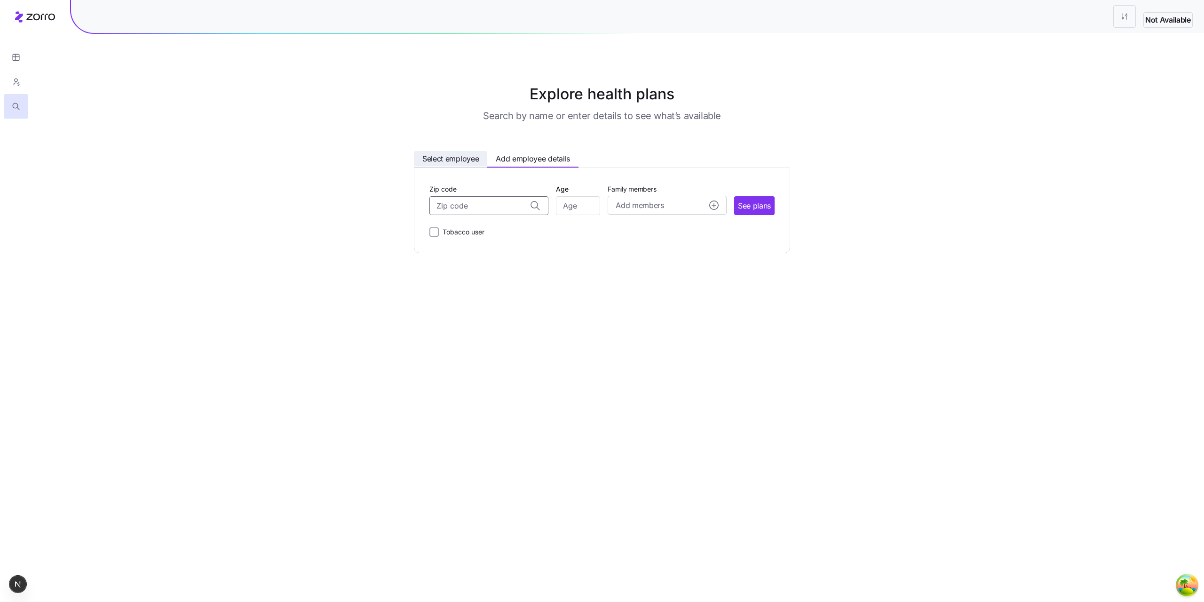
click at [443, 164] on span "Select employee" at bounding box center [450, 159] width 56 height 12
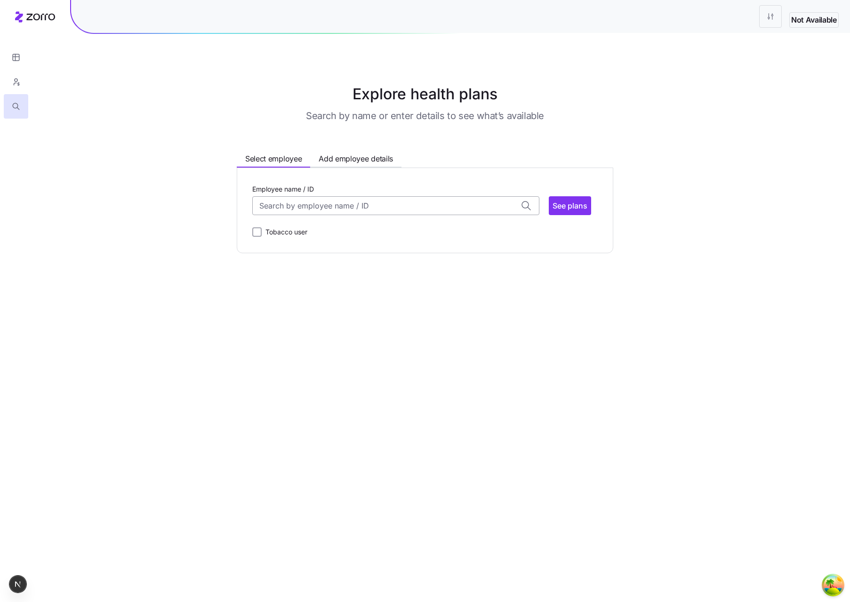
click at [343, 203] on input "Employee name / ID" at bounding box center [395, 205] width 287 height 19
click at [328, 204] on input "Employee name / ID" at bounding box center [395, 205] width 287 height 19
click at [320, 230] on span "Dave Brown (48)" at bounding box center [298, 230] width 76 height 12
click at [574, 205] on span "See plans" at bounding box center [569, 205] width 35 height 11
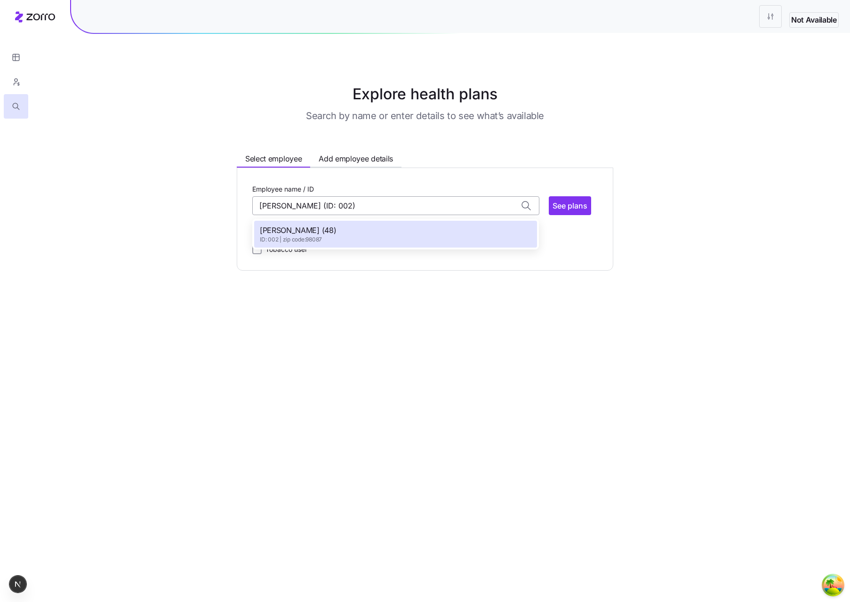
click at [408, 205] on input "Dave Brown (ID: 002)" at bounding box center [395, 205] width 287 height 19
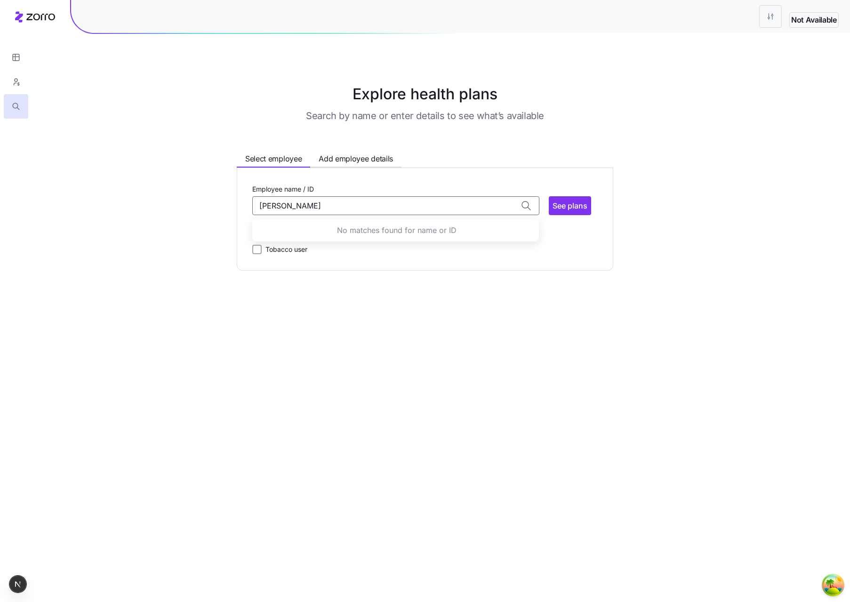
click at [536, 305] on main "Explore health plans Search by name or enter details to see what’s available Se…" at bounding box center [425, 301] width 850 height 602
type input "Dave Brown (ID: 002)"
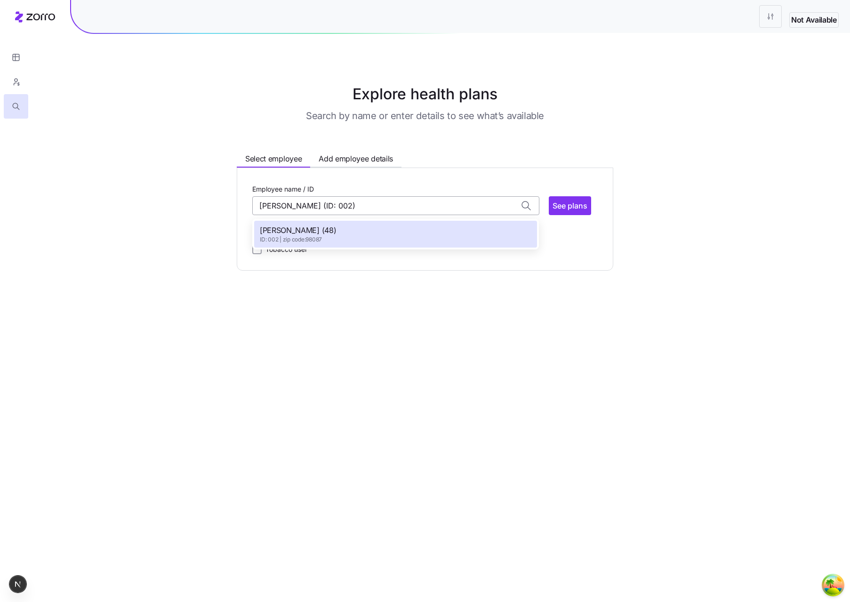
click at [414, 209] on input "Dave Brown (ID: 002)" at bounding box center [395, 205] width 287 height 19
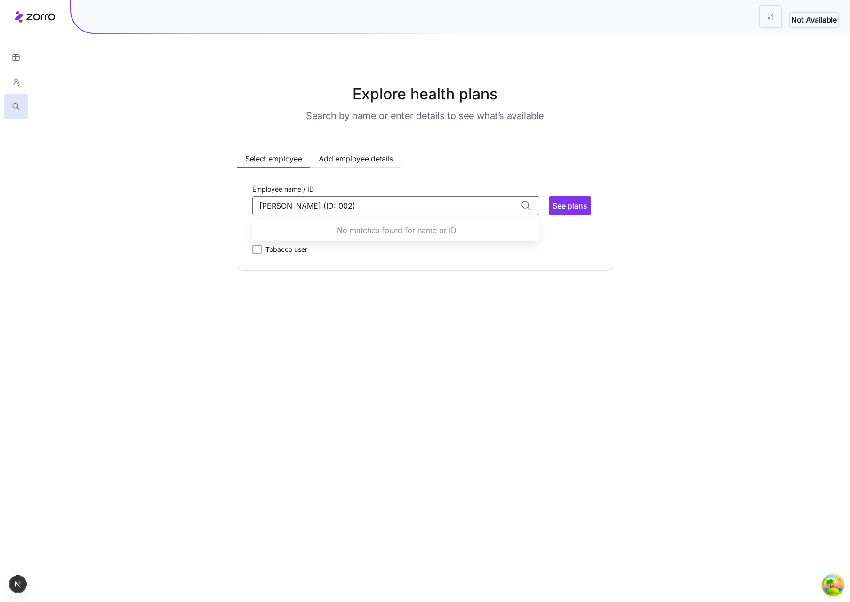
drag, startPoint x: 220, startPoint y: 209, endPoint x: 163, endPoint y: 202, distance: 57.8
click at [163, 203] on div "Explore health plans Search by name or enter details to see what’s available Se…" at bounding box center [425, 177] width 850 height 188
click at [457, 344] on main "Explore health plans Search by name or enter details to see what’s available Se…" at bounding box center [425, 301] width 850 height 602
click at [363, 207] on input "Employee name / ID" at bounding box center [395, 205] width 287 height 19
click at [341, 160] on span "Add employee details" at bounding box center [355, 159] width 74 height 12
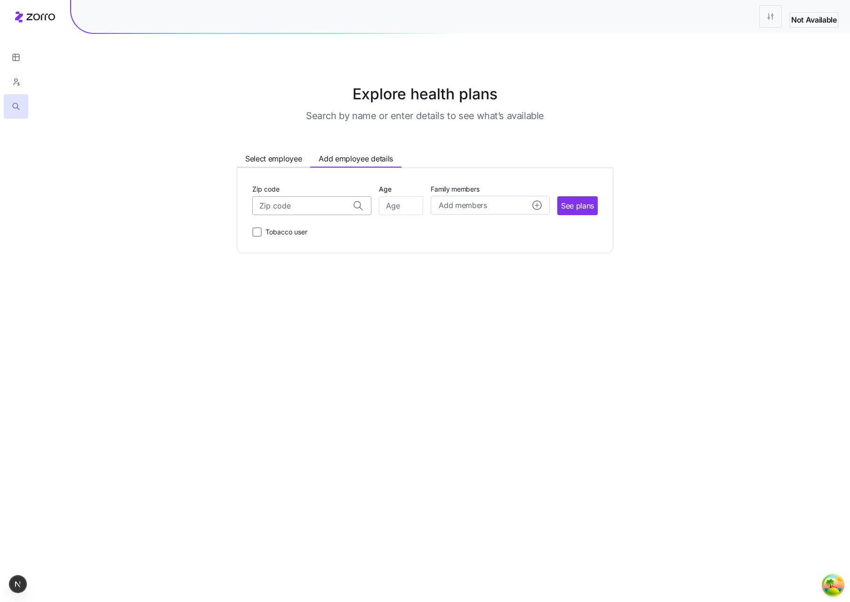
click at [306, 209] on input "Zip code" at bounding box center [311, 205] width 119 height 19
type input "9808"
click at [263, 166] on div "Select employee Add employee details" at bounding box center [319, 159] width 165 height 15
click at [263, 165] on button "Select employee" at bounding box center [273, 158] width 73 height 15
click at [370, 206] on input "Employee name / ID" at bounding box center [395, 205] width 287 height 19
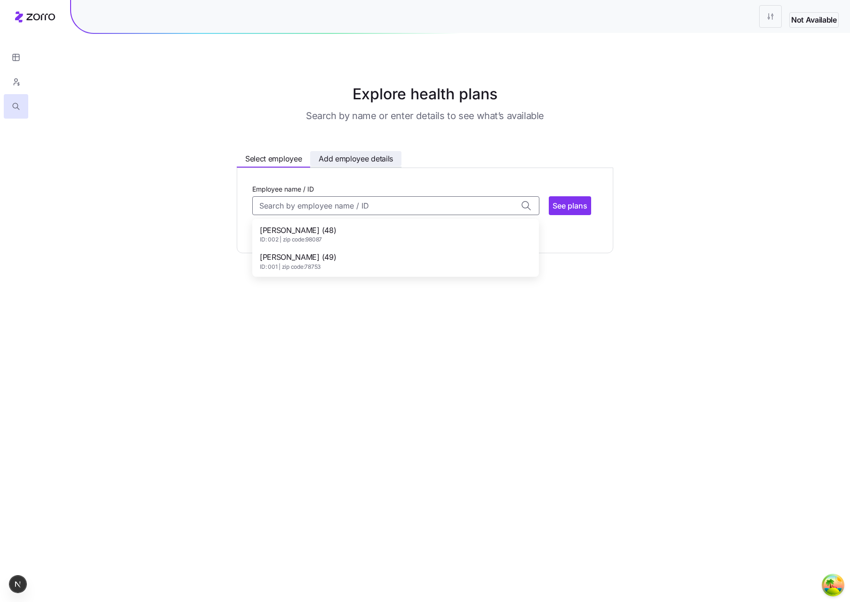
click at [332, 151] on button "Add employee details" at bounding box center [355, 158] width 91 height 15
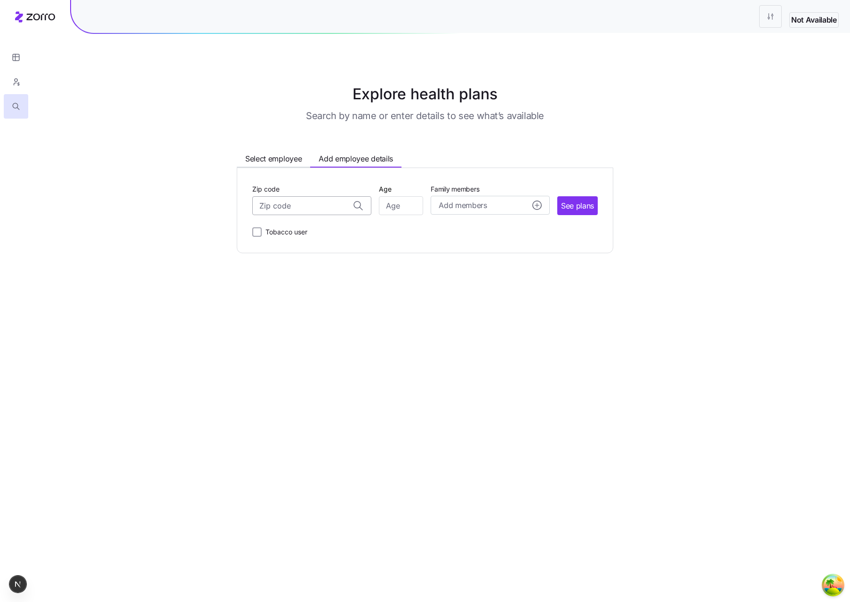
click at [309, 201] on input "Zip code" at bounding box center [311, 205] width 119 height 19
type input "98087"
click at [471, 232] on div "Tobacco user" at bounding box center [424, 230] width 345 height 15
click at [294, 230] on label "Tobacco user" at bounding box center [285, 231] width 46 height 11
click at [262, 230] on input "Tobacco user" at bounding box center [256, 231] width 9 height 9
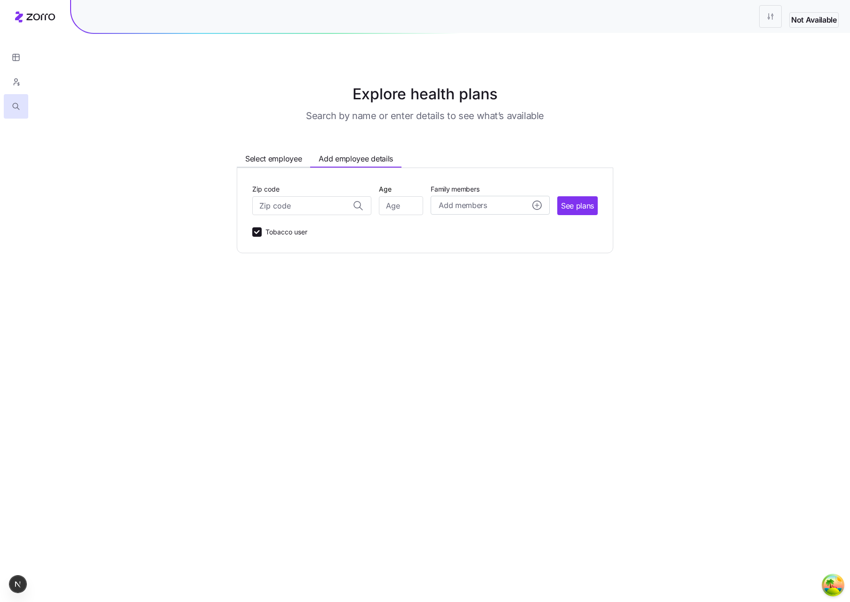
click at [294, 230] on label "Tobacco user" at bounding box center [285, 231] width 46 height 11
click at [262, 230] on input "Tobacco user" at bounding box center [256, 231] width 9 height 9
checkbox input "false"
click at [577, 204] on span "See plans" at bounding box center [577, 206] width 33 height 12
click at [301, 206] on input "Zip code" at bounding box center [311, 205] width 119 height 19
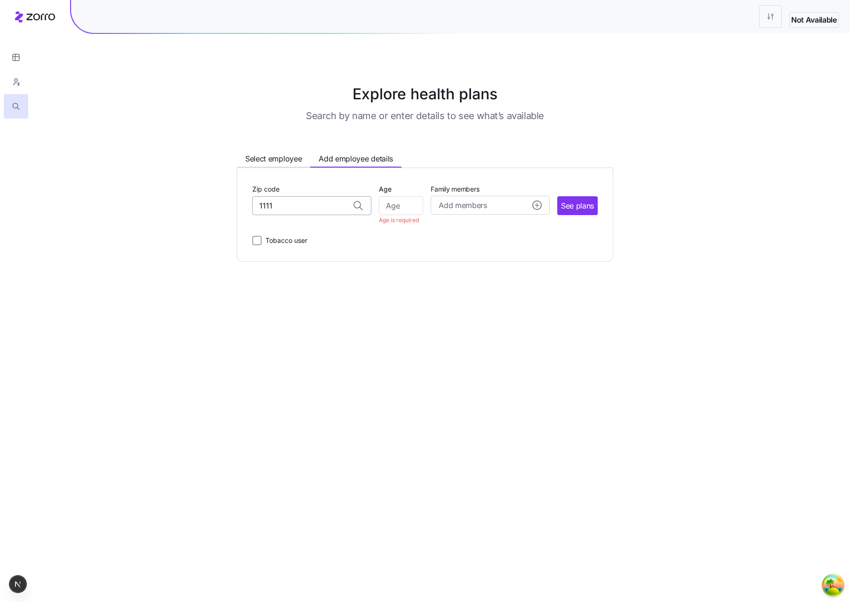
type input "11111"
drag, startPoint x: 293, startPoint y: 210, endPoint x: 207, endPoint y: 201, distance: 86.0
click at [210, 201] on div "Explore health plans Search by name or enter details to see what’s available Se…" at bounding box center [424, 172] width 467 height 179
click at [365, 281] on main "Explore health plans Search by name or enter details to see what’s available Se…" at bounding box center [425, 301] width 850 height 602
click at [286, 152] on button "Select employee" at bounding box center [273, 158] width 73 height 15
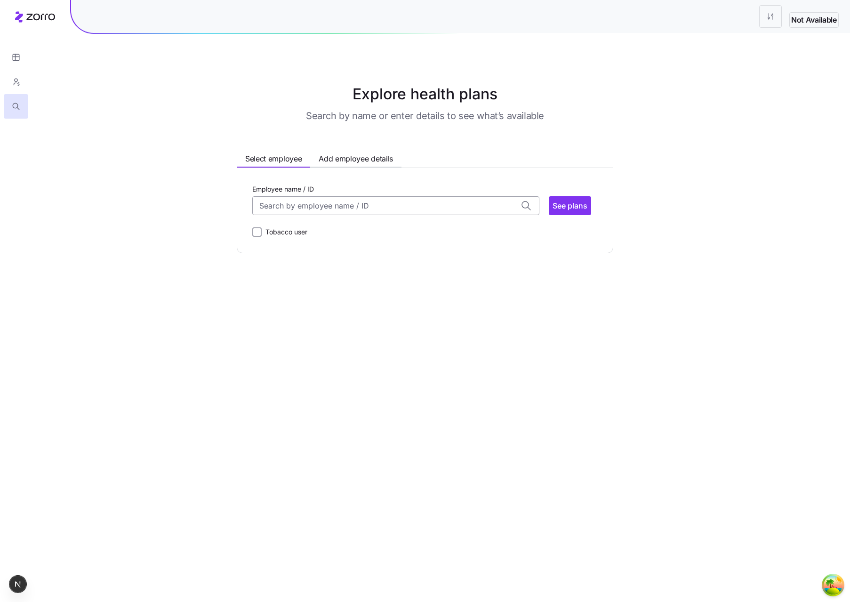
click at [335, 202] on input "Employee name / ID" at bounding box center [395, 205] width 287 height 19
click at [313, 234] on span "Dave Brown (48)" at bounding box center [298, 230] width 76 height 12
click at [551, 209] on button "See plans" at bounding box center [570, 205] width 42 height 19
type input "Dave Brown (ID: 002)"
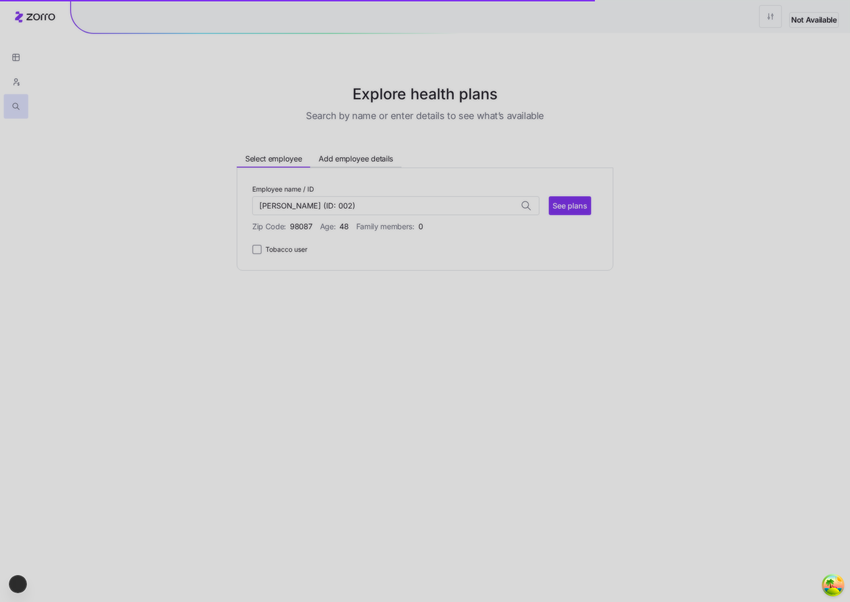
click at [487, 398] on div at bounding box center [425, 301] width 850 height 602
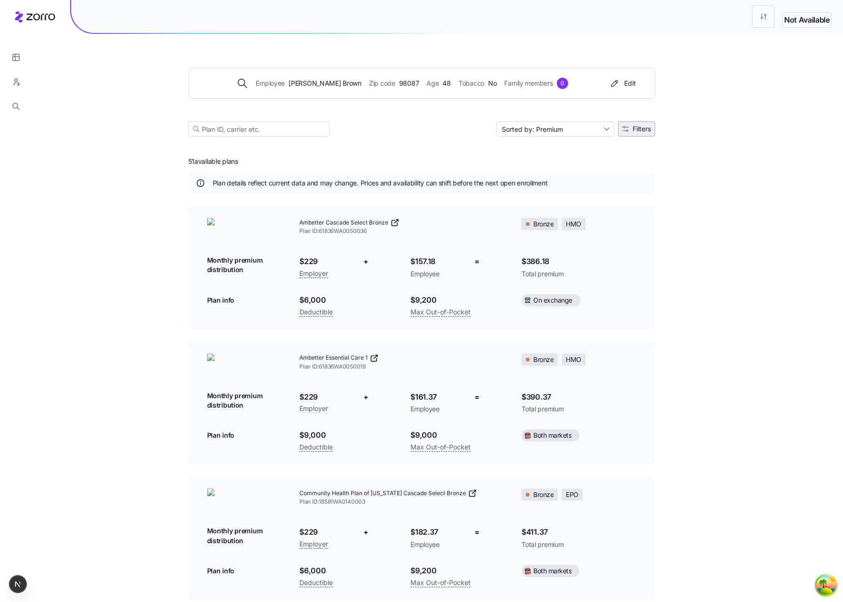
click at [626, 132] on button "Filters" at bounding box center [636, 128] width 37 height 15
click at [645, 130] on span "Filters" at bounding box center [641, 129] width 18 height 7
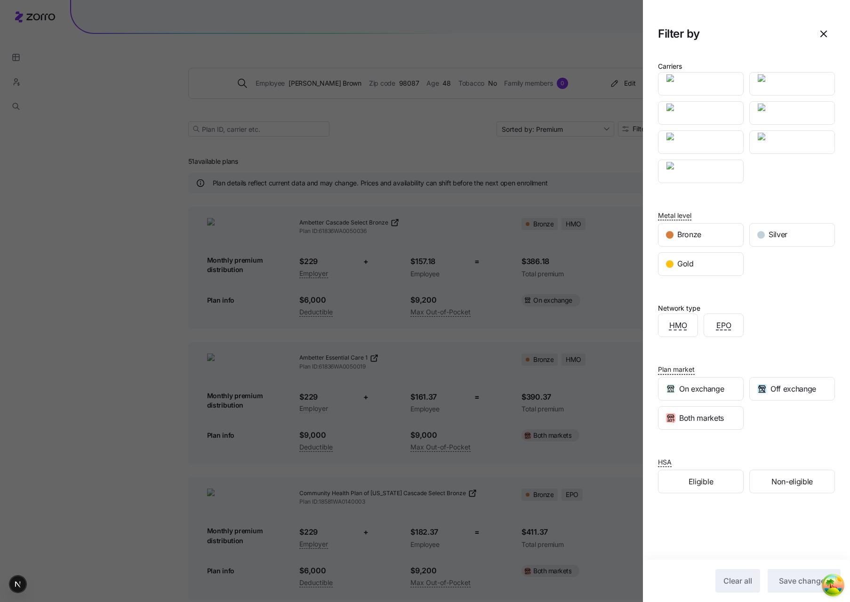
click at [550, 130] on div at bounding box center [425, 301] width 850 height 602
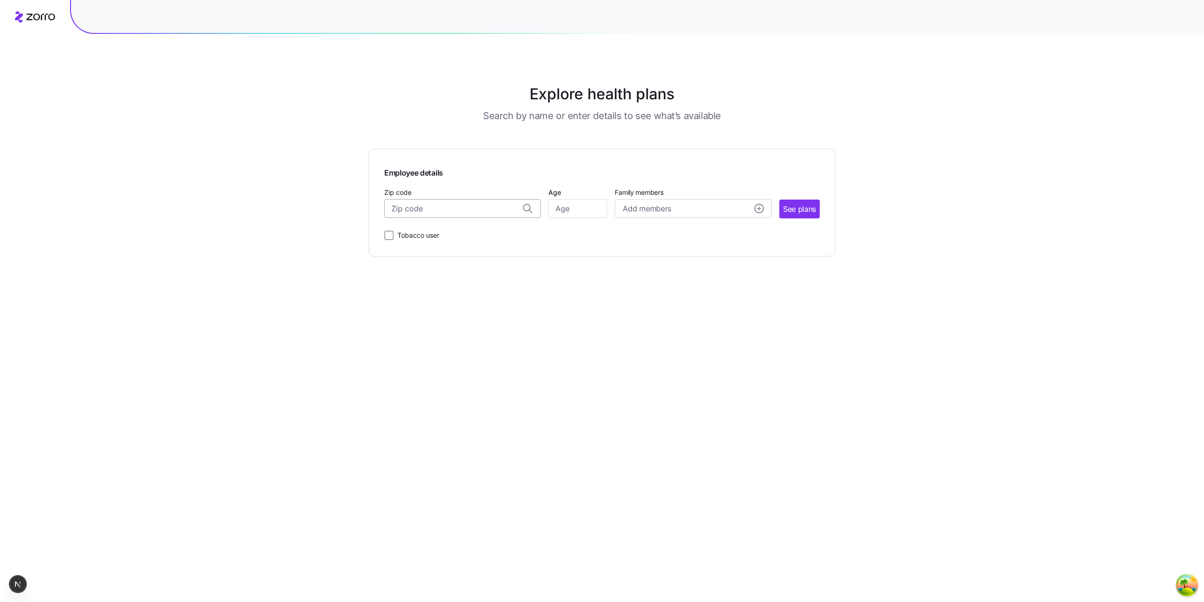
click at [469, 209] on input "Zip code" at bounding box center [462, 208] width 157 height 19
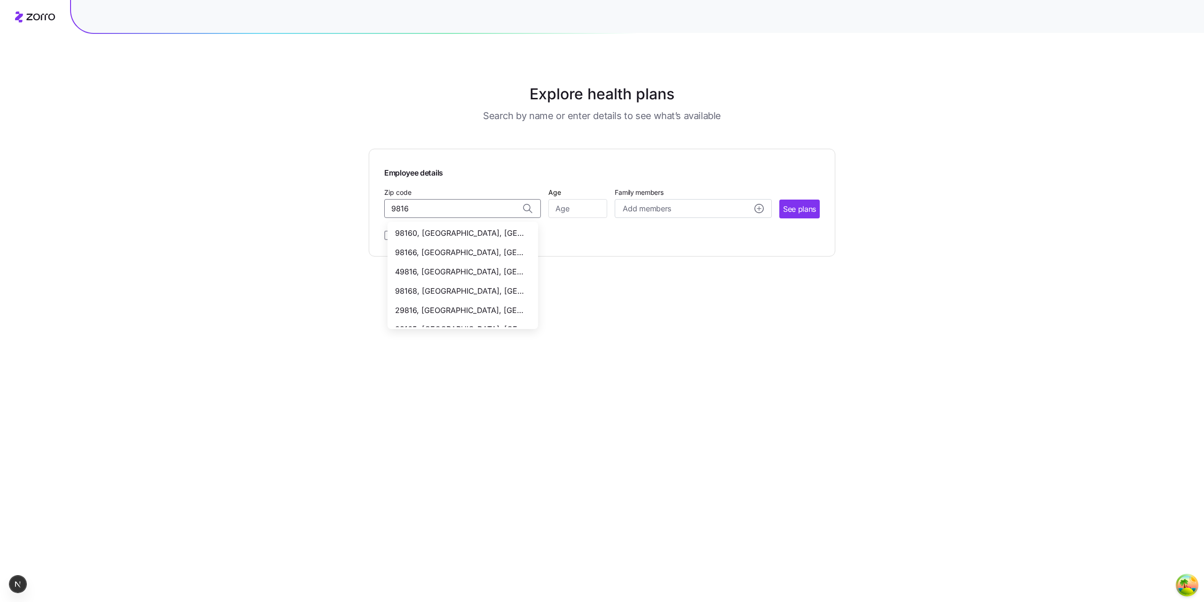
drag, startPoint x: 441, startPoint y: 231, endPoint x: 447, endPoint y: 231, distance: 6.6
click at [441, 231] on span "98160, [GEOGRAPHIC_DATA], [GEOGRAPHIC_DATA]" at bounding box center [461, 233] width 132 height 12
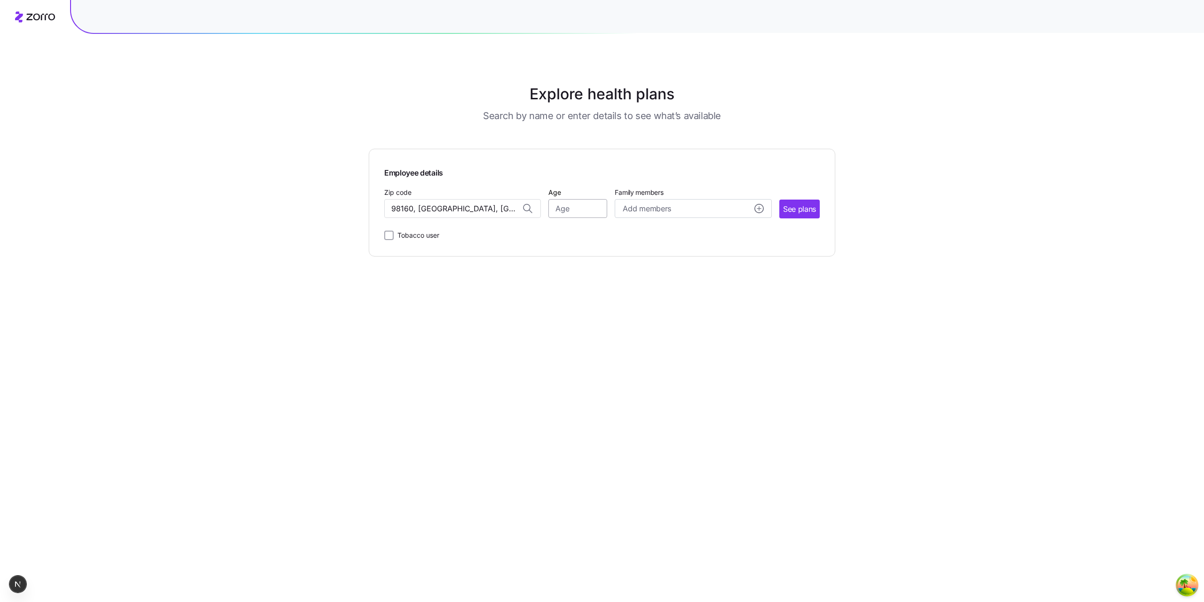
type input "98160, [GEOGRAPHIC_DATA], [GEOGRAPHIC_DATA]"
click at [570, 207] on input "Age" at bounding box center [578, 208] width 59 height 19
type input "19"
click at [644, 208] on span "Add members" at bounding box center [647, 209] width 48 height 12
click at [638, 266] on input "Age" at bounding box center [649, 268] width 47 height 19
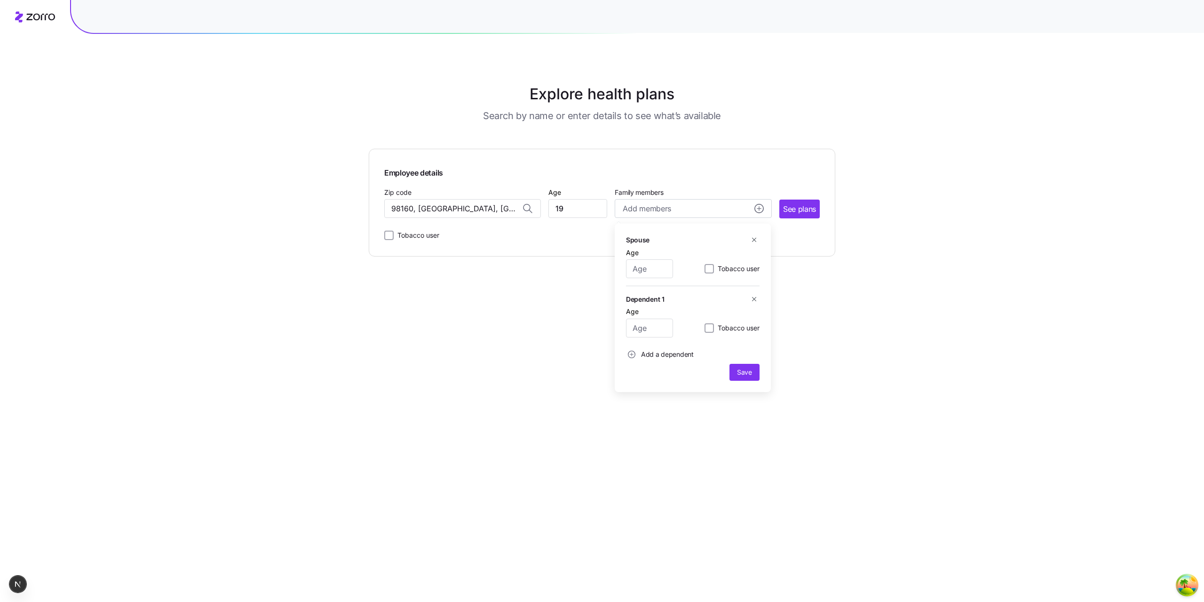
click at [855, 307] on div "Explore health plans Search by name or enter details to see what’s available Em…" at bounding box center [602, 301] width 1204 height 602
click at [787, 209] on span "See plans" at bounding box center [799, 209] width 33 height 12
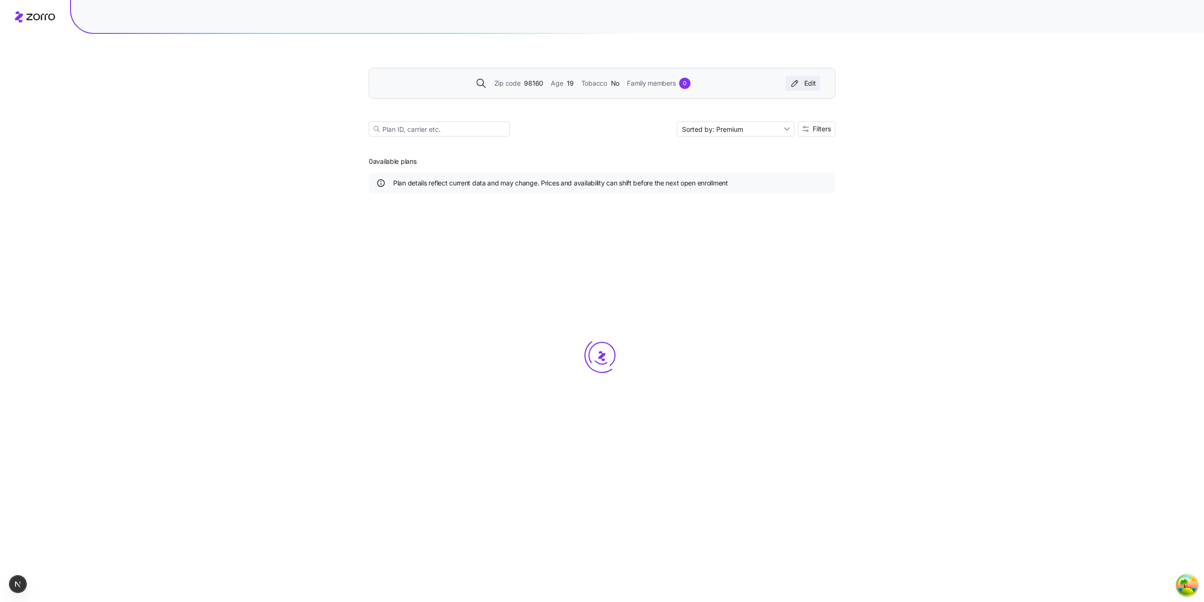
click at [795, 85] on icon "button" at bounding box center [795, 83] width 6 height 6
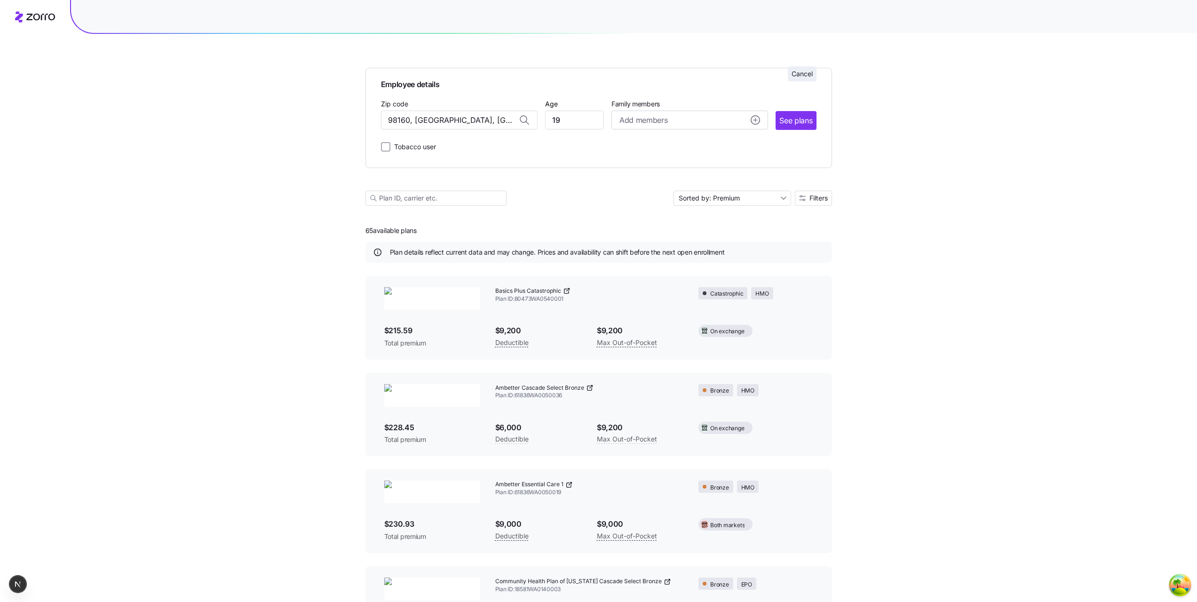
click at [795, 74] on span "Cancel" at bounding box center [802, 73] width 21 height 9
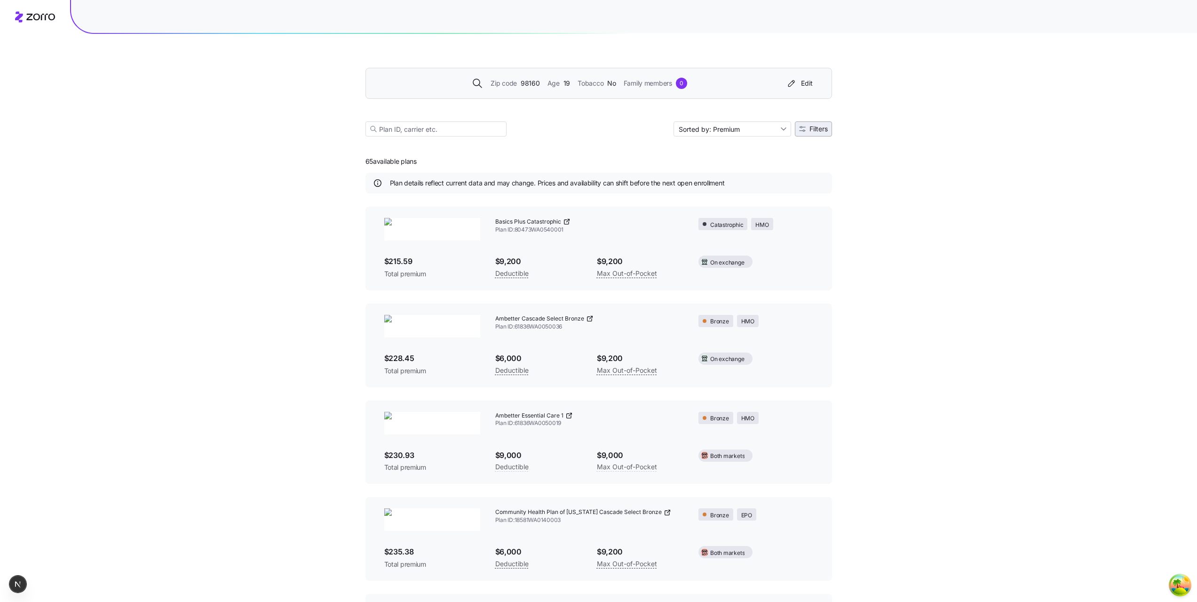
click at [803, 130] on icon "button" at bounding box center [802, 129] width 7 height 7
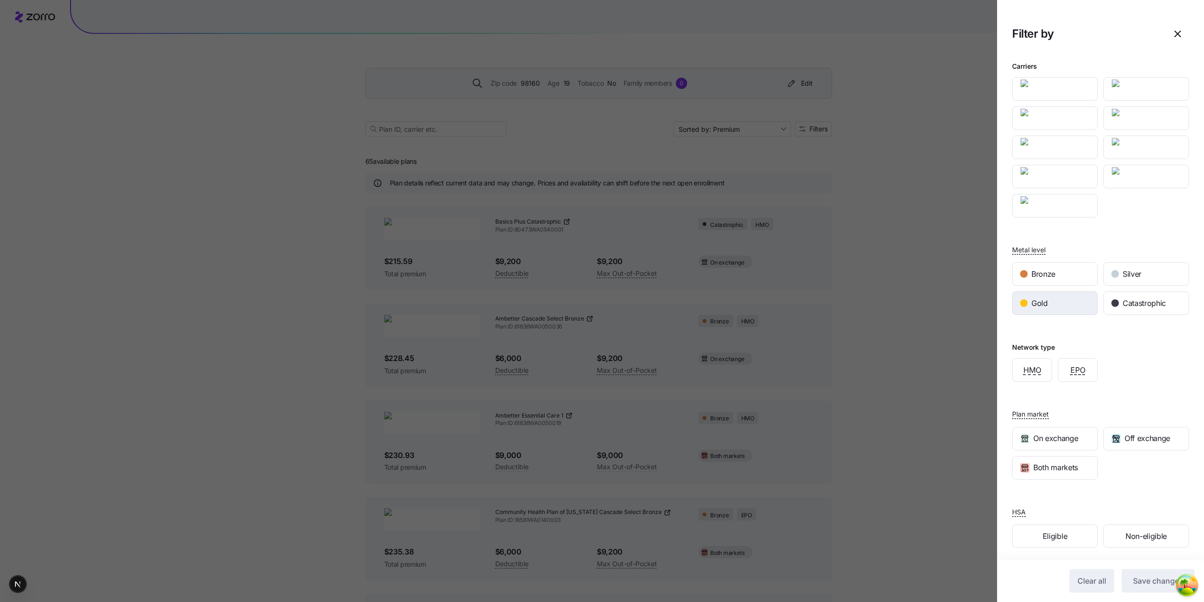
drag, startPoint x: 1027, startPoint y: 70, endPoint x: 1060, endPoint y: 302, distance: 235.2
click at [1060, 302] on div "Gold" at bounding box center [1055, 303] width 85 height 23
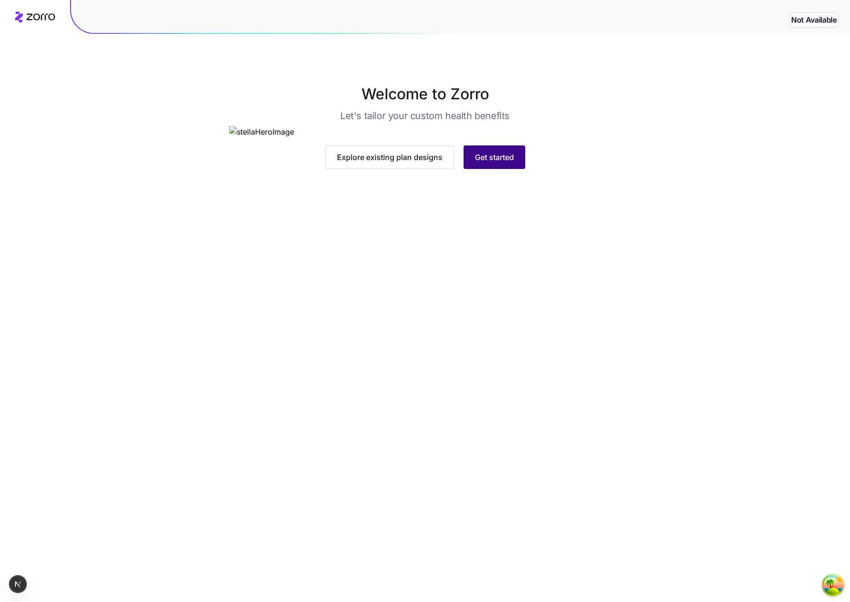
click at [502, 169] on button "Get started" at bounding box center [494, 157] width 62 height 24
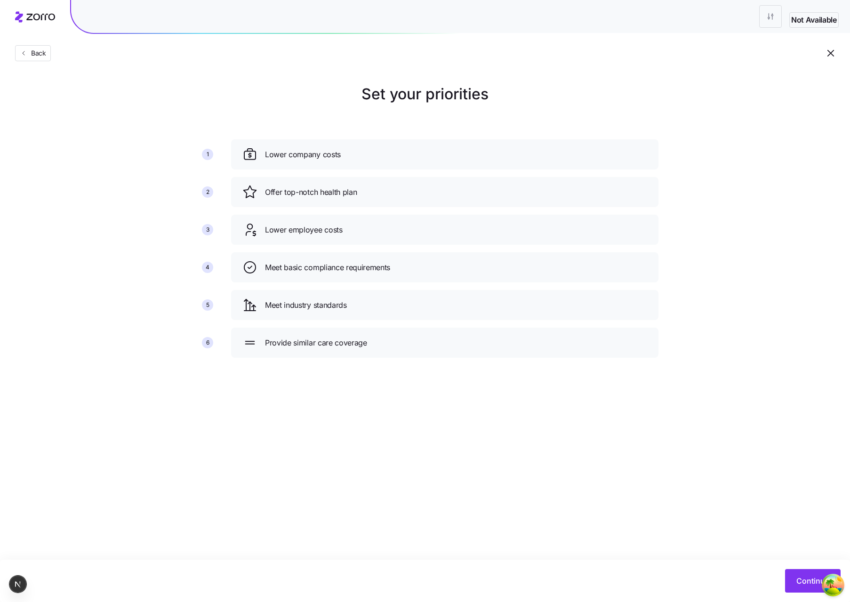
click at [807, 566] on div "Continue" at bounding box center [425, 580] width 850 height 42
click at [803, 571] on button "Continue" at bounding box center [813, 581] width 56 height 24
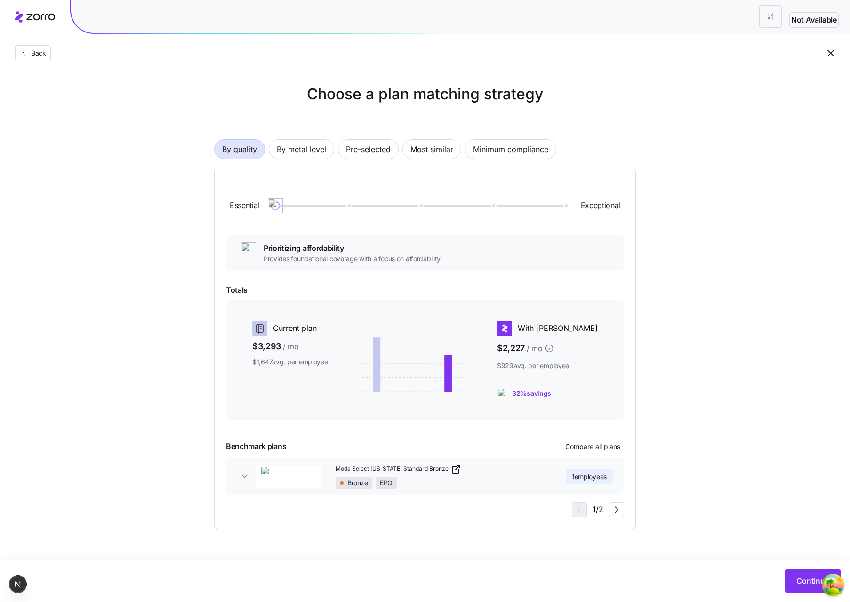
drag, startPoint x: 753, startPoint y: 200, endPoint x: 849, endPoint y: 135, distance: 115.9
click at [753, 199] on div "Choose a plan matching strategy By quality By metal level Pre-selected Most sim…" at bounding box center [425, 306] width 850 height 446
click at [691, 499] on div "Choose a plan matching strategy By quality By metal level Pre-selected Most sim…" at bounding box center [425, 306] width 850 height 446
click at [483, 485] on div "Bronze EPO" at bounding box center [437, 483] width 205 height 12
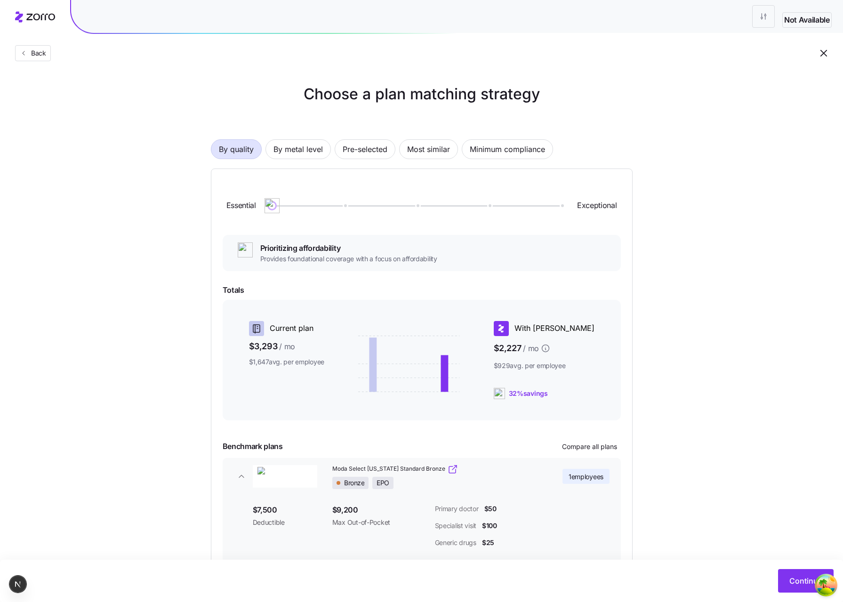
click at [469, 475] on div "Moda Select [US_STATE] Standard Bronze Bronze EPO" at bounding box center [434, 475] width 205 height 25
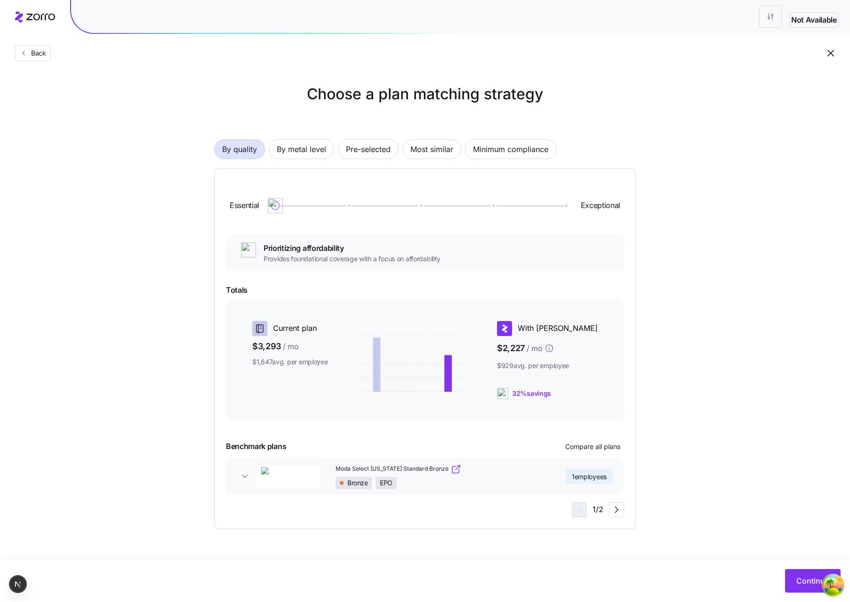
click at [695, 459] on div "Choose a plan matching strategy By quality By metal level Pre-selected Most sim…" at bounding box center [425, 306] width 850 height 446
click at [495, 523] on div "Essential Exceptional Prioritizing affordability Provides foundational coverage…" at bounding box center [424, 348] width 421 height 360
click at [423, 508] on div "Essential Exceptional Prioritizing affordability Provides foundational coverage…" at bounding box center [425, 348] width 398 height 337
click at [401, 468] on span "Moda Select [US_STATE] Standard Bronze" at bounding box center [391, 469] width 113 height 8
click at [445, 496] on div "Essential Exceptional Prioritizing affordability Provides foundational coverage…" at bounding box center [425, 348] width 398 height 337
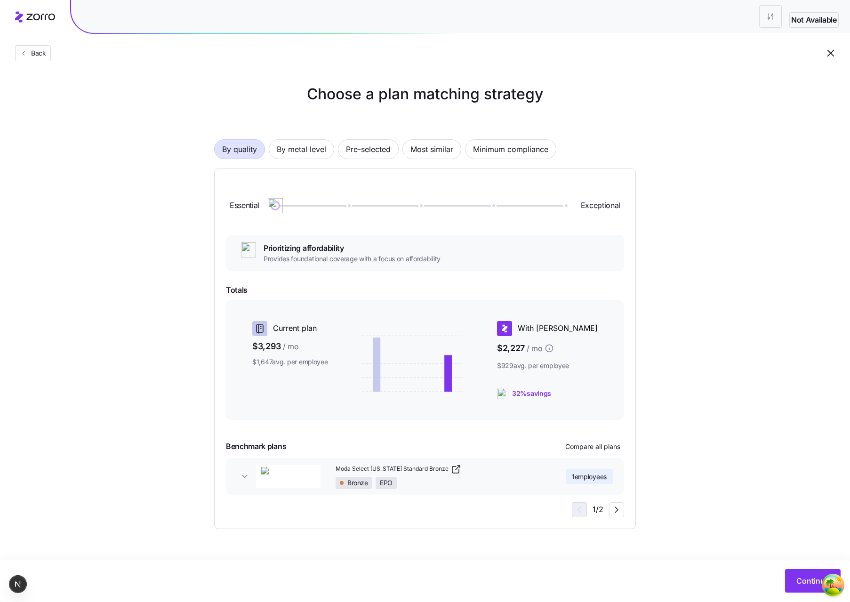
click at [440, 494] on div "Essential Exceptional Prioritizing affordability Provides foundational coverage…" at bounding box center [425, 348] width 398 height 337
click at [812, 331] on div "Choose a plan matching strategy By quality By metal level Pre-selected Most sim…" at bounding box center [425, 306] width 850 height 446
click at [731, 349] on div "Choose a plan matching strategy By quality By metal level Pre-selected Most sim…" at bounding box center [425, 306] width 850 height 446
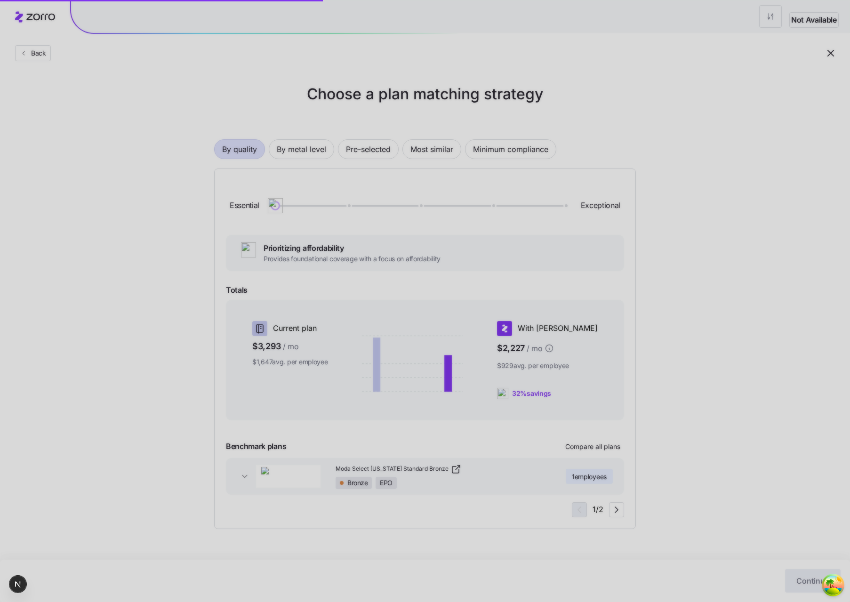
click at [557, 97] on div at bounding box center [425, 301] width 850 height 602
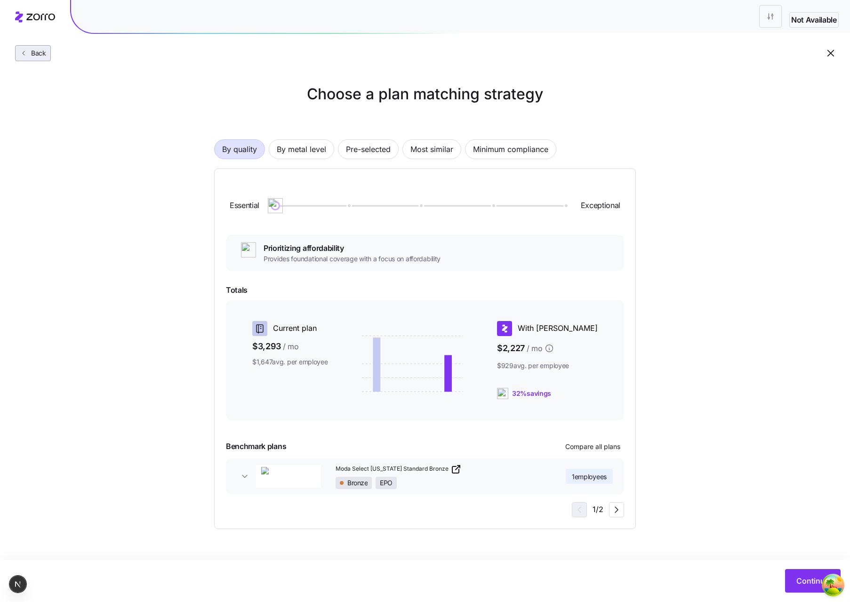
click at [42, 56] on span "Back" at bounding box center [36, 52] width 19 height 9
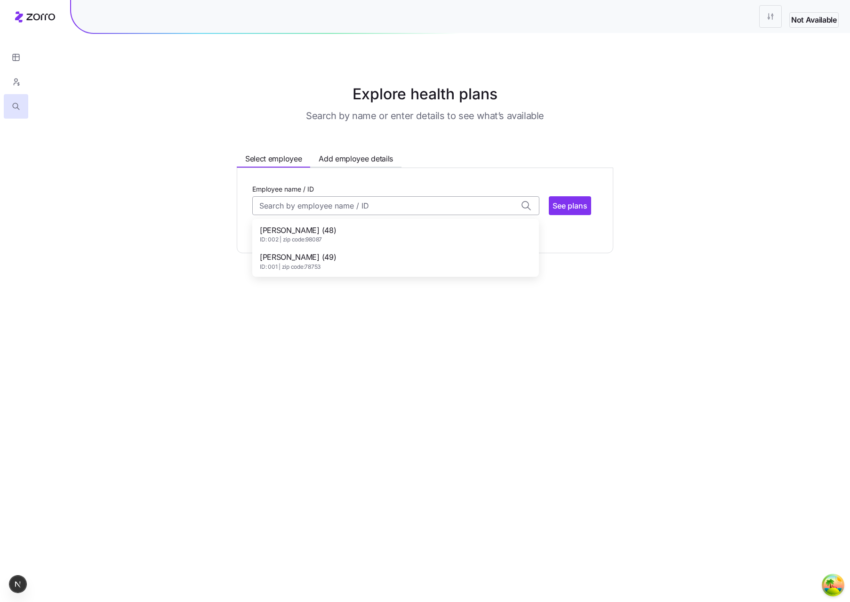
click at [337, 212] on input "Employee name / ID" at bounding box center [395, 205] width 287 height 19
click at [335, 226] on div "[PERSON_NAME] (48) ID: 002 | zip code: 98087" at bounding box center [395, 234] width 283 height 27
click at [582, 206] on span "See plans" at bounding box center [569, 205] width 35 height 11
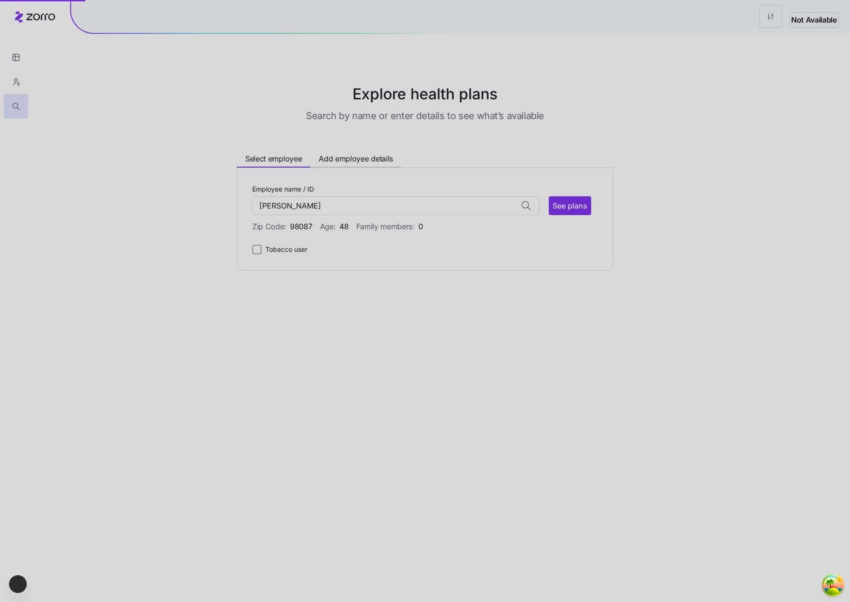
type input "Dave Brown (ID: 002)"
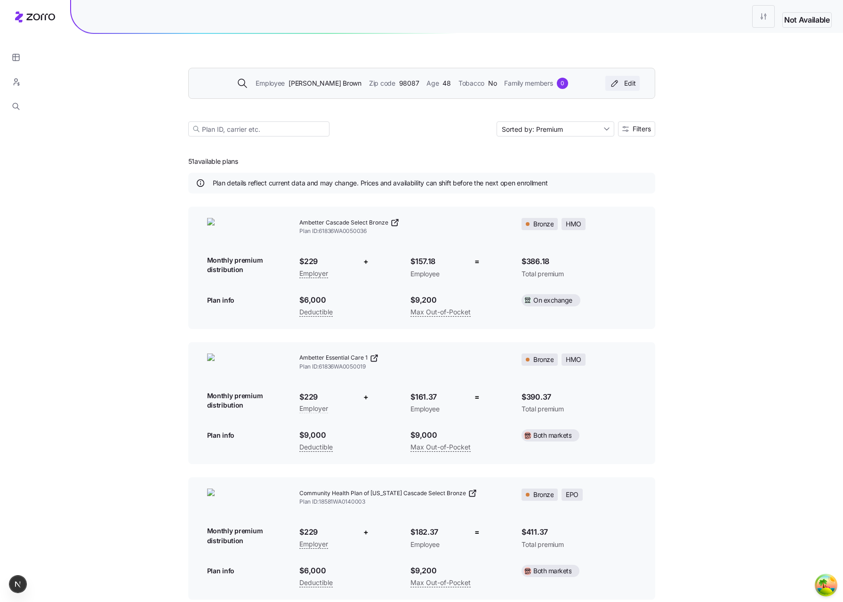
click at [627, 82] on div "Edit" at bounding box center [622, 83] width 27 height 9
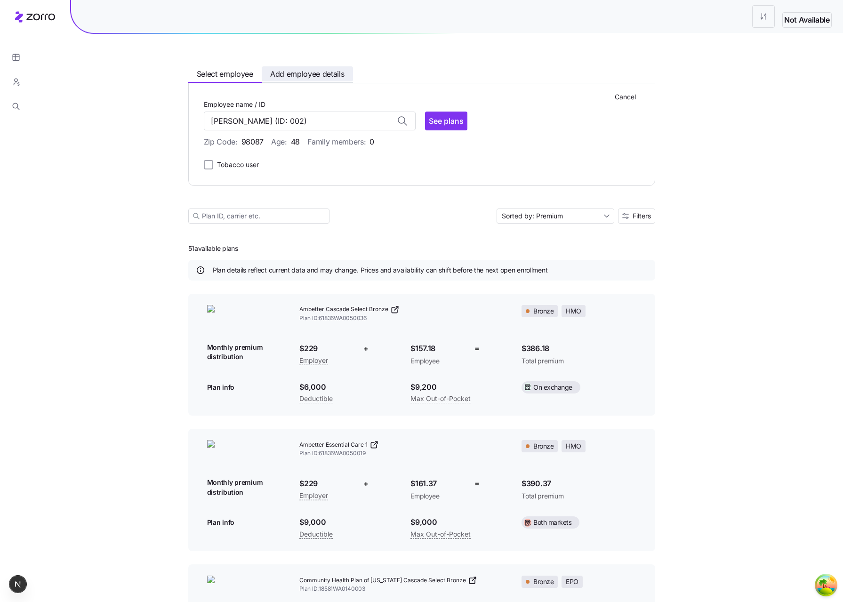
click at [297, 79] on button "Add employee details" at bounding box center [307, 73] width 91 height 15
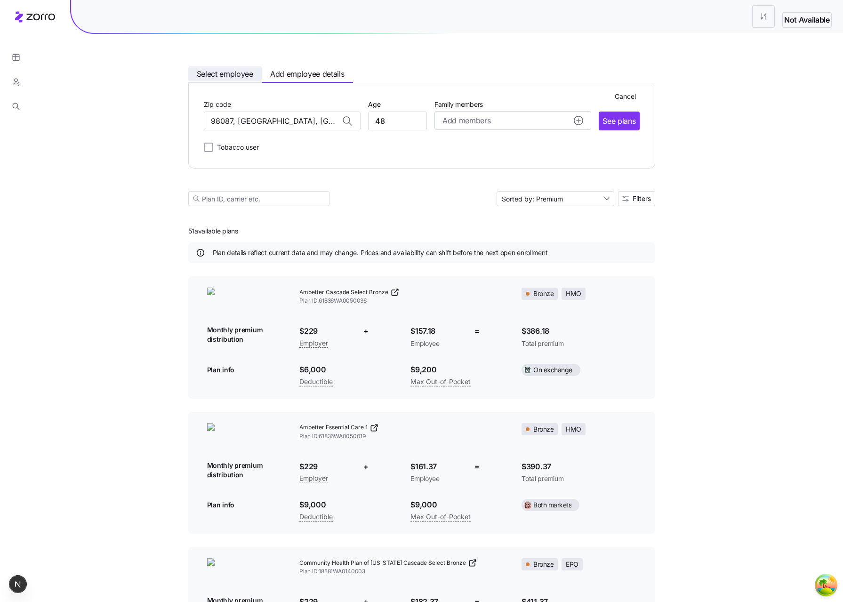
click at [229, 72] on span "Select employee" at bounding box center [225, 74] width 56 height 12
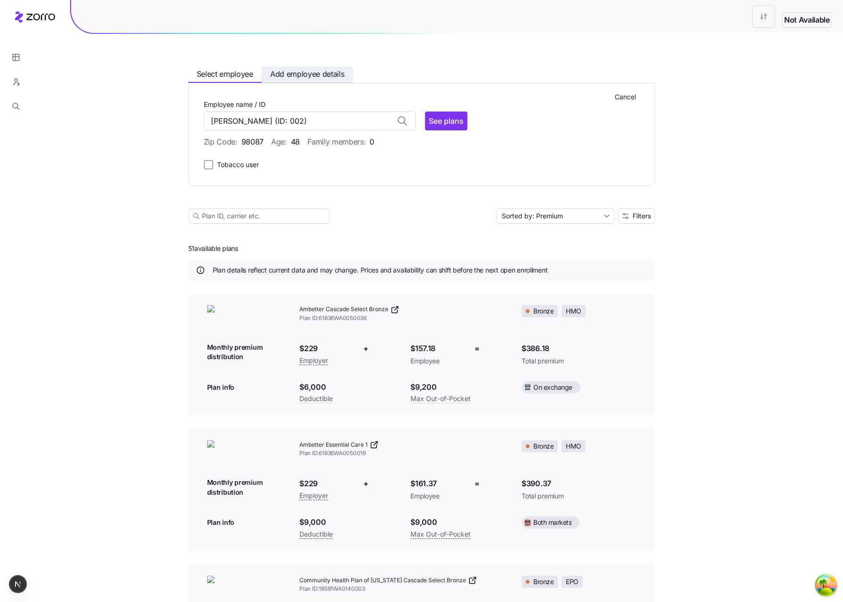
click at [283, 73] on span "Add employee details" at bounding box center [307, 74] width 74 height 12
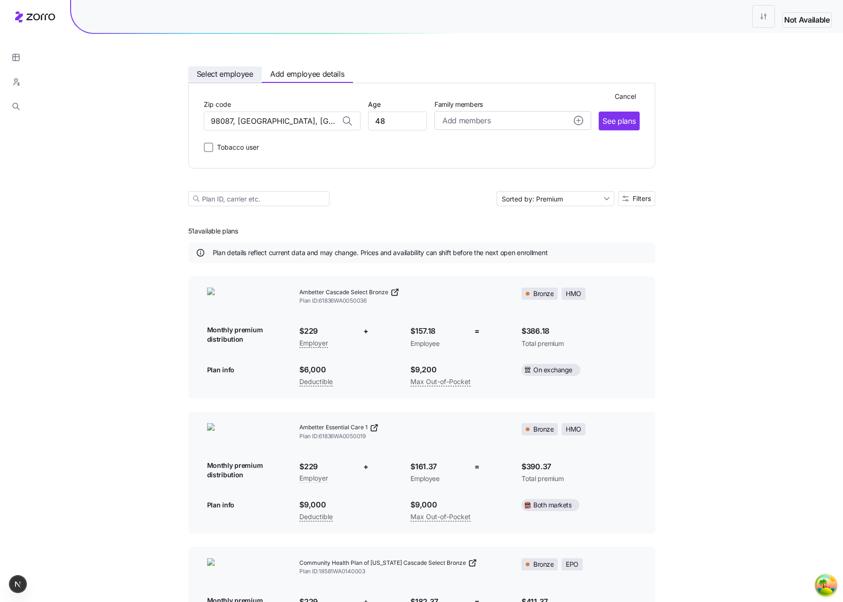
click at [219, 75] on span "Select employee" at bounding box center [225, 74] width 56 height 12
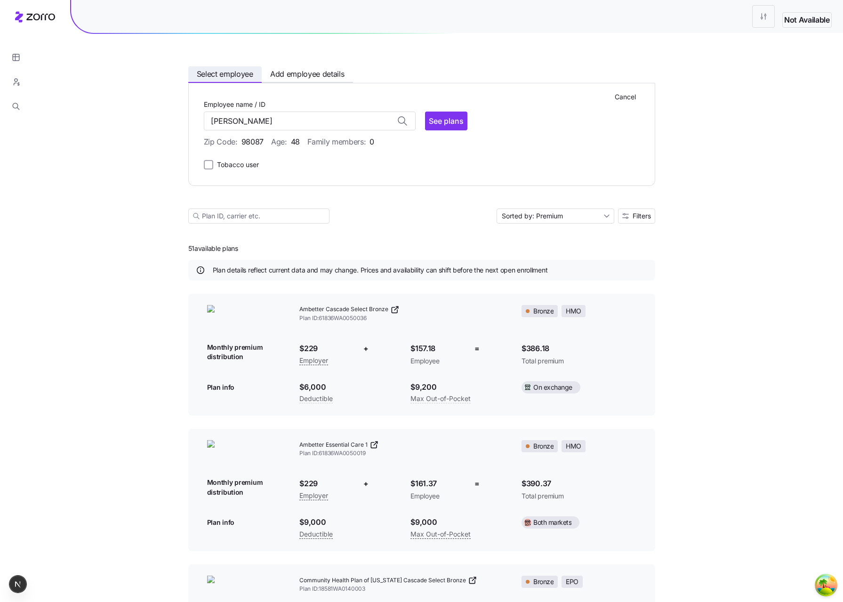
type input "Dave Brown (ID: 002)"
click at [626, 99] on span "Cancel" at bounding box center [624, 96] width 21 height 9
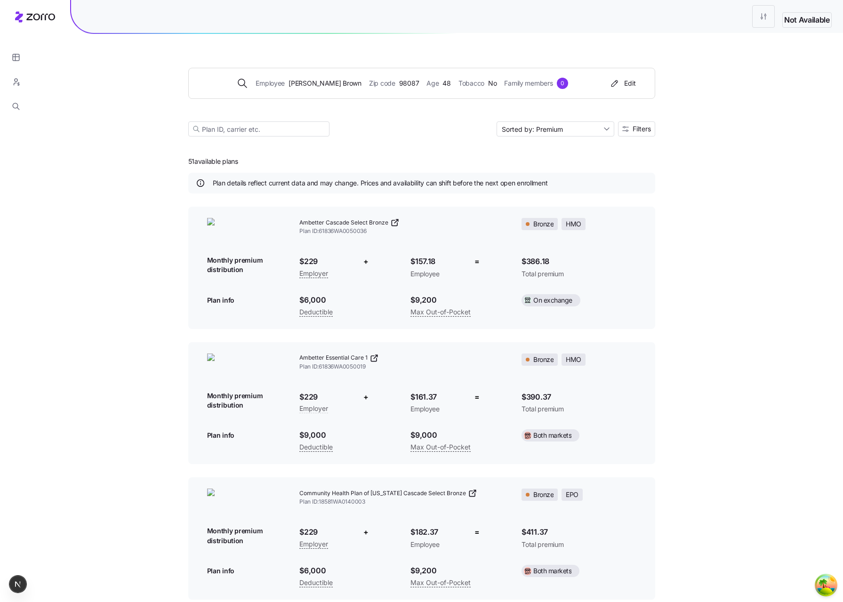
click at [402, 94] on div "Employee Dave Brown Zip code 98087 Age 48 Tobacco No Family members 0 Edit" at bounding box center [421, 83] width 467 height 31
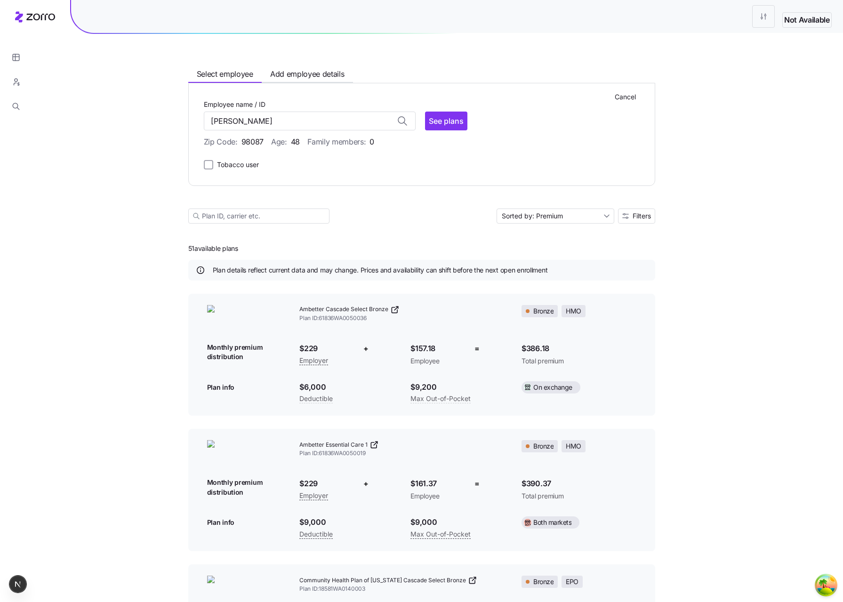
type input "Dave Brown (ID: 002)"
click at [399, 94] on div "Cancel Employee name / ID Dave Brown (ID: 002) No matches found for name or ID …" at bounding box center [421, 134] width 467 height 103
click at [481, 60] on div "Select employee Add employee details Cancel Employee name / ID Dave Brown (ID: …" at bounding box center [421, 134] width 467 height 201
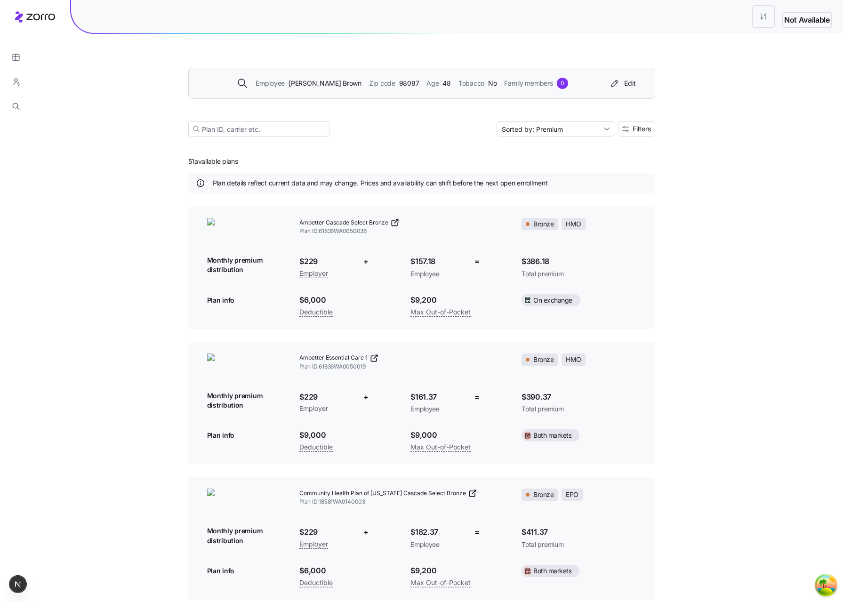
click at [554, 86] on div "Employee Dave Brown Zip code 98087 Age 48 Tobacco No Family members 0" at bounding box center [402, 83] width 405 height 11
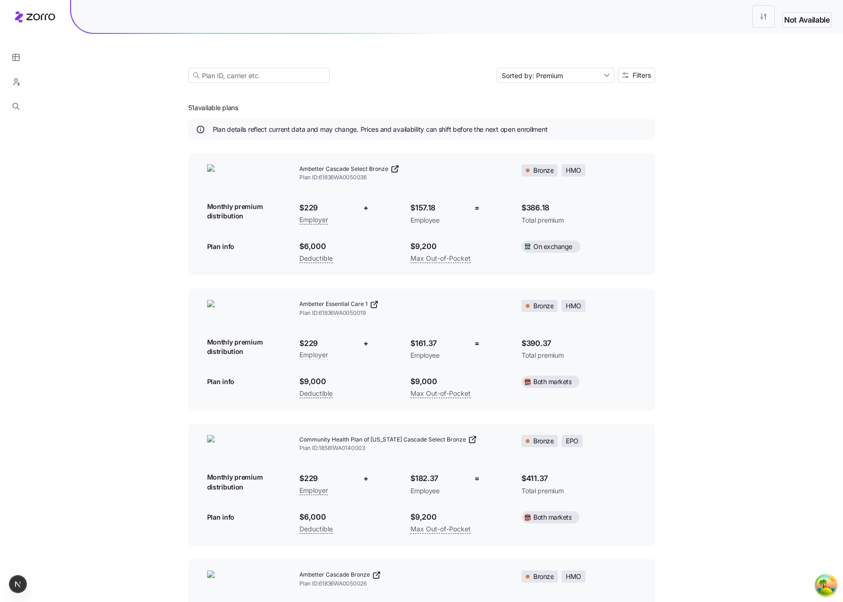
click at [470, 78] on div "Sorted by: Premium Filters" at bounding box center [421, 64] width 467 height 60
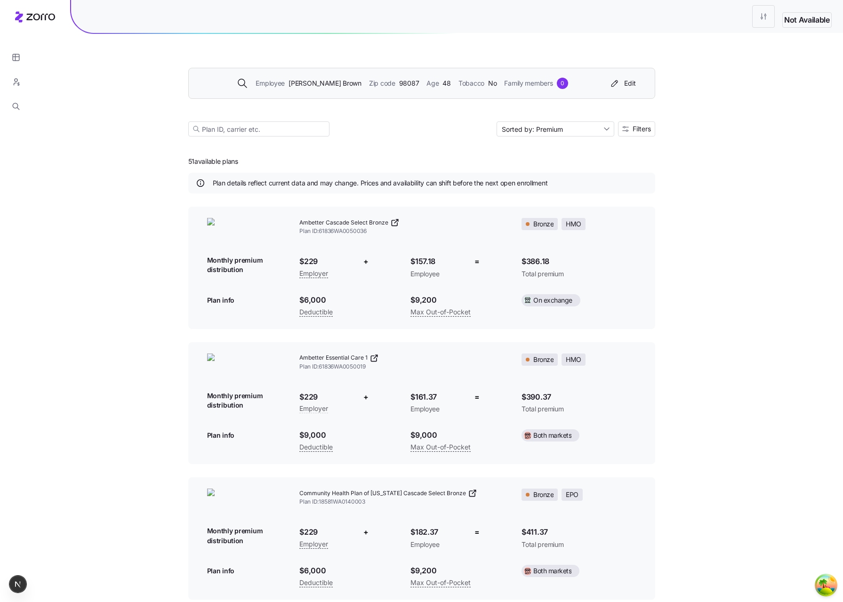
click at [458, 80] on span "Tobacco" at bounding box center [471, 83] width 26 height 10
click at [456, 80] on div "Employee Dave Brown Zip code 98087 Age 48 Tobacco No Family members 0 Edit Sort…" at bounding box center [421, 91] width 467 height 114
click at [488, 87] on span "No" at bounding box center [492, 83] width 8 height 10
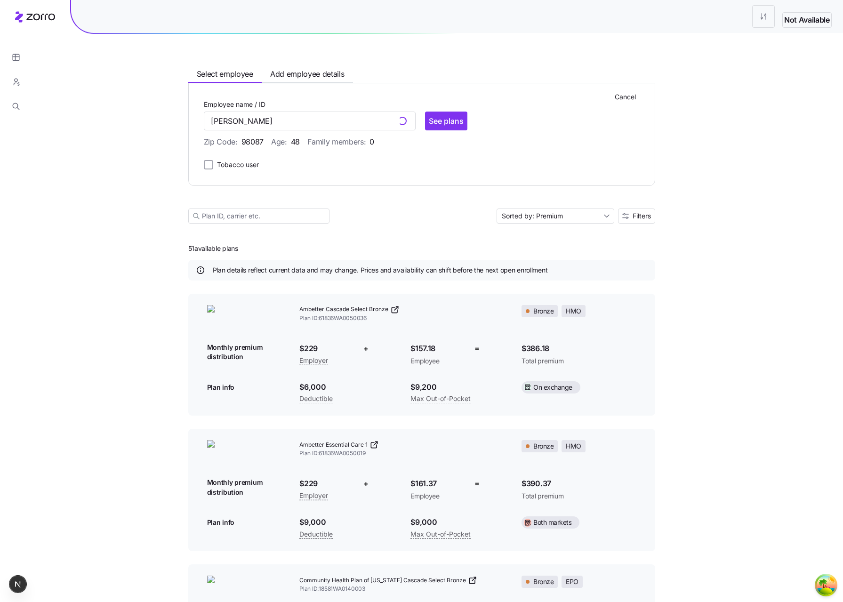
type input "Dave Brown (ID: 002)"
click at [335, 89] on div "Cancel Employee name / ID Dave Brown (ID: 002) No matches found for name or ID …" at bounding box center [421, 134] width 467 height 103
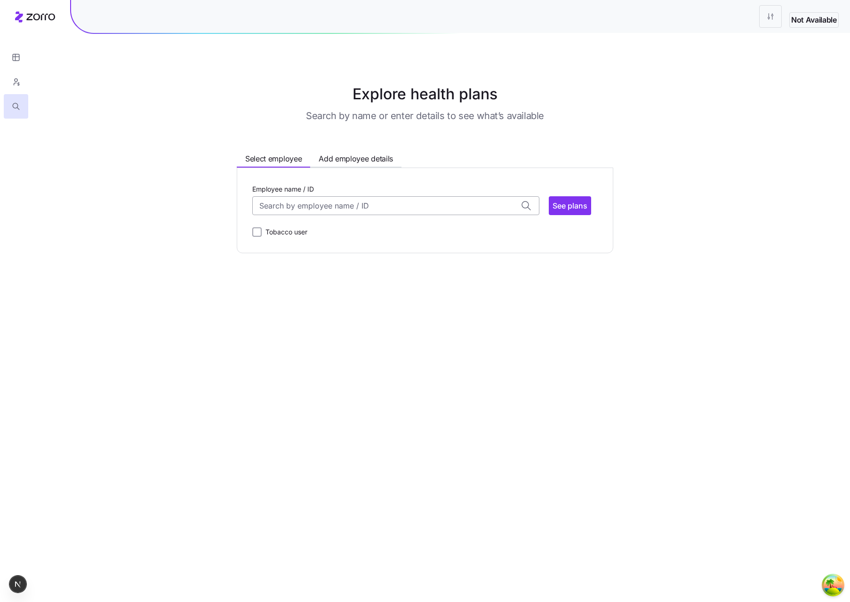
click at [318, 205] on input "Employee name / ID" at bounding box center [395, 205] width 287 height 19
click at [291, 263] on span "ID: 001 | zip code: 78753" at bounding box center [298, 267] width 76 height 8
click at [577, 206] on span "See plans" at bounding box center [569, 205] width 35 height 11
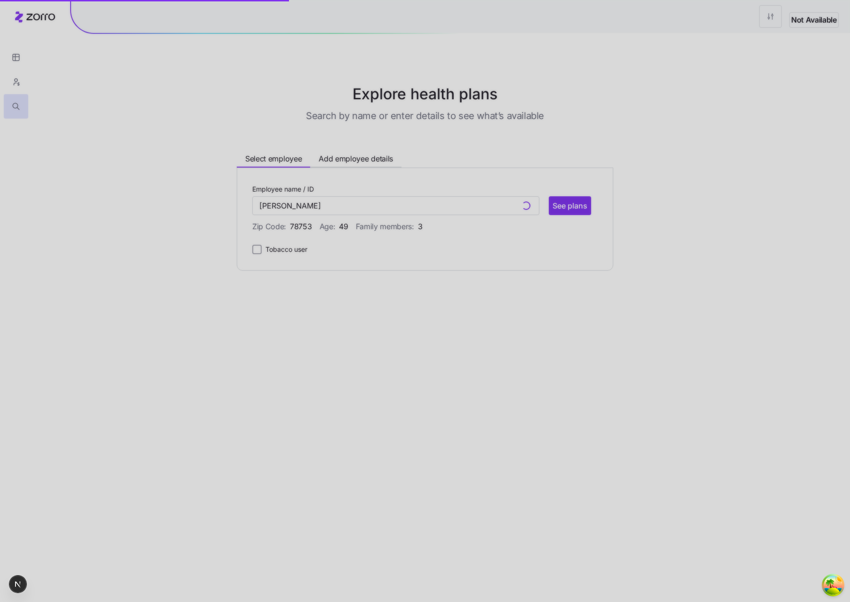
type input "[PERSON_NAME] (ID: 001)"
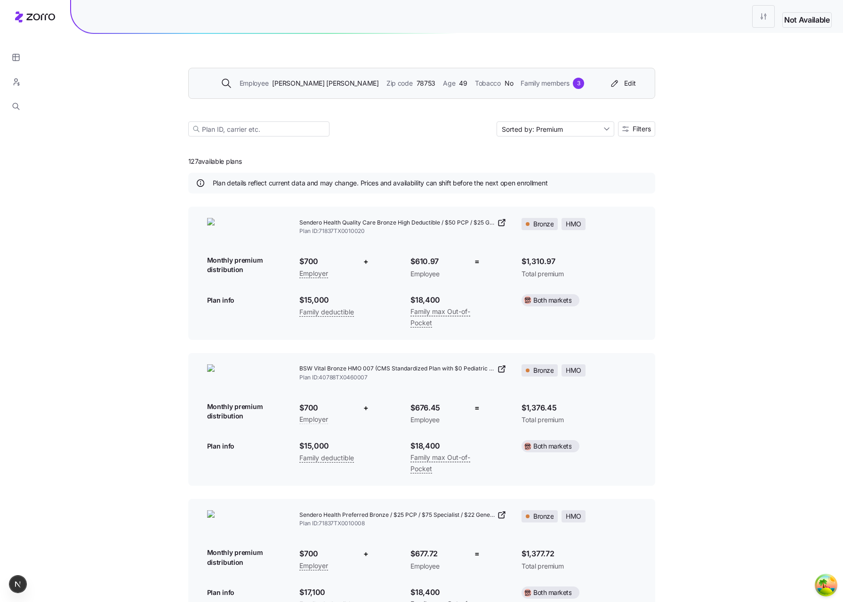
click at [569, 80] on div "Employee John Smith Zip code 78753 Age 49 Tobacco No Family members 3" at bounding box center [402, 83] width 405 height 11
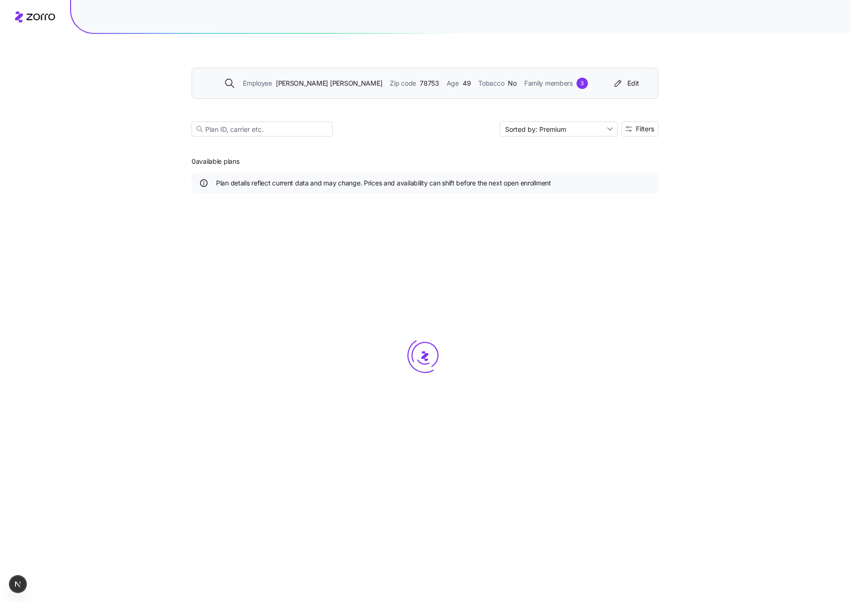
click at [582, 86] on div "Employee [PERSON_NAME] Zip code 78753 Age [DEMOGRAPHIC_DATA] Tobacco No Family …" at bounding box center [405, 83] width 405 height 11
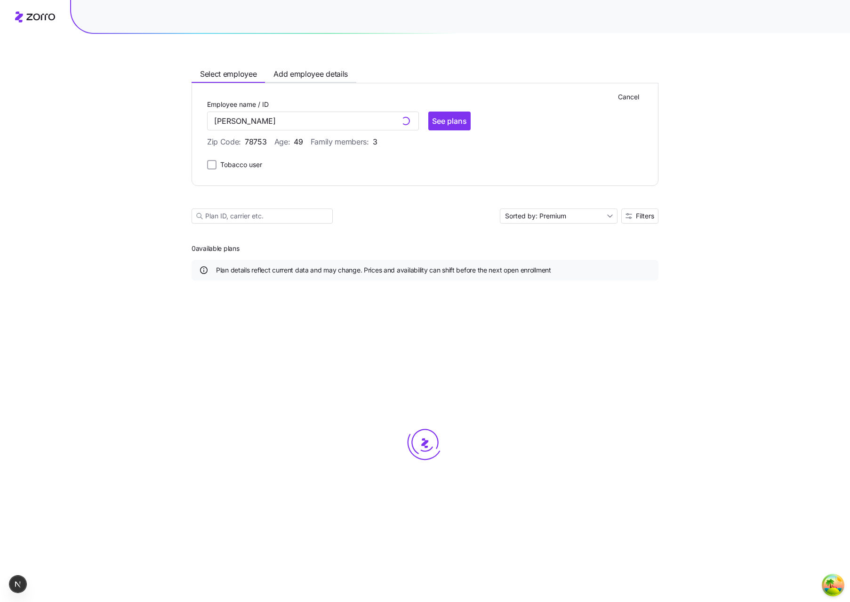
click at [435, 233] on main "Select employee Add employee details Cancel Employee name / ID John Smith No ma…" at bounding box center [424, 301] width 467 height 602
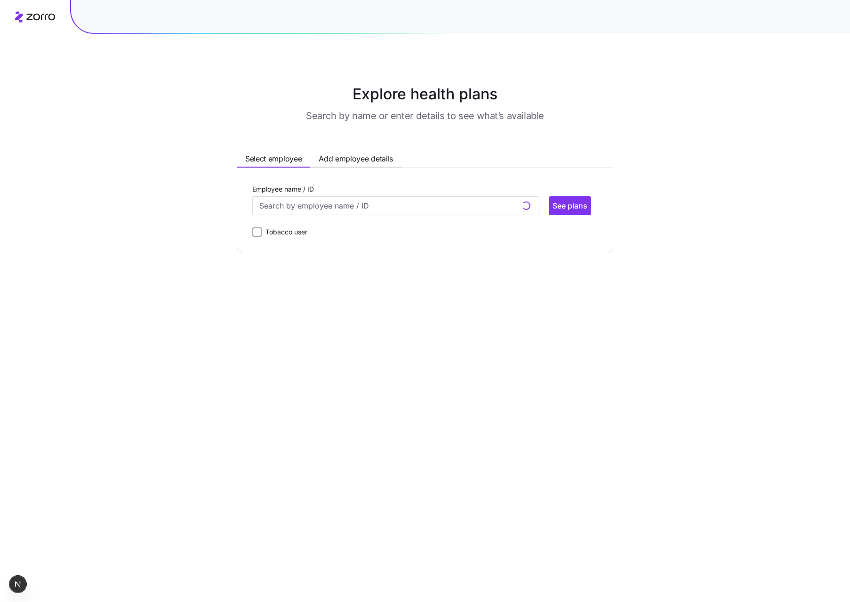
click at [465, 320] on main "Explore health plans Search by name or enter details to see what’s available Se…" at bounding box center [425, 301] width 850 height 602
click at [363, 206] on input "Employee name / ID" at bounding box center [395, 205] width 287 height 19
click at [337, 257] on div "[PERSON_NAME] (49) ID: 001 | zip code: 78753" at bounding box center [395, 260] width 283 height 27
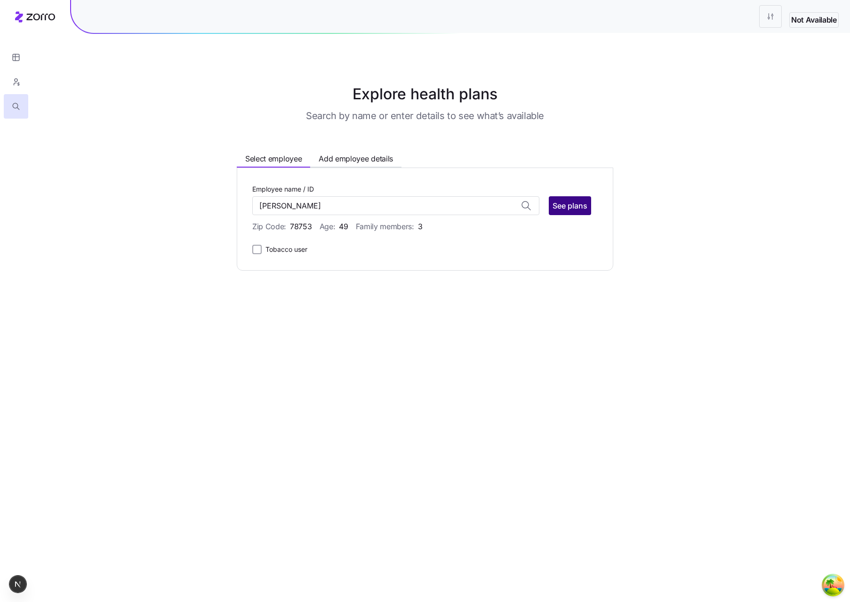
click at [571, 210] on span "See plans" at bounding box center [569, 205] width 35 height 11
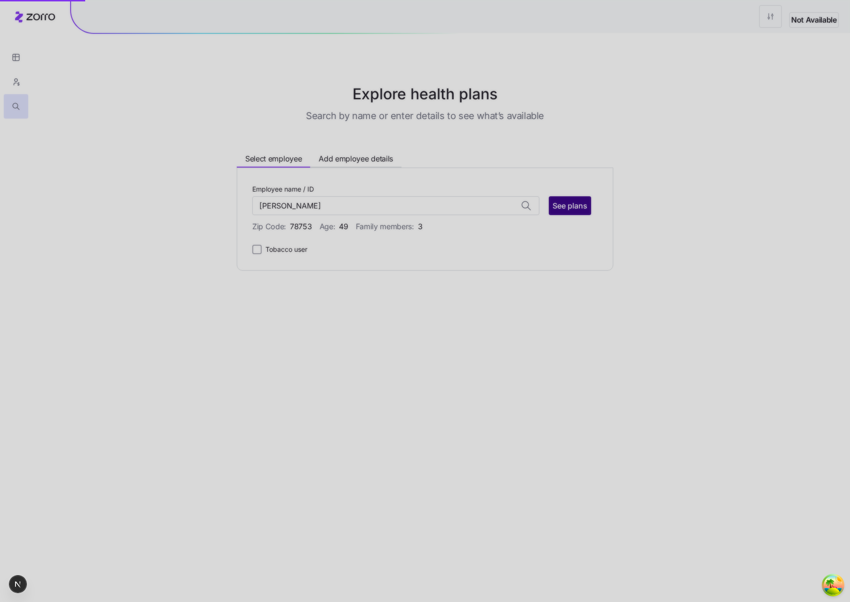
type input "[PERSON_NAME] (ID: 001)"
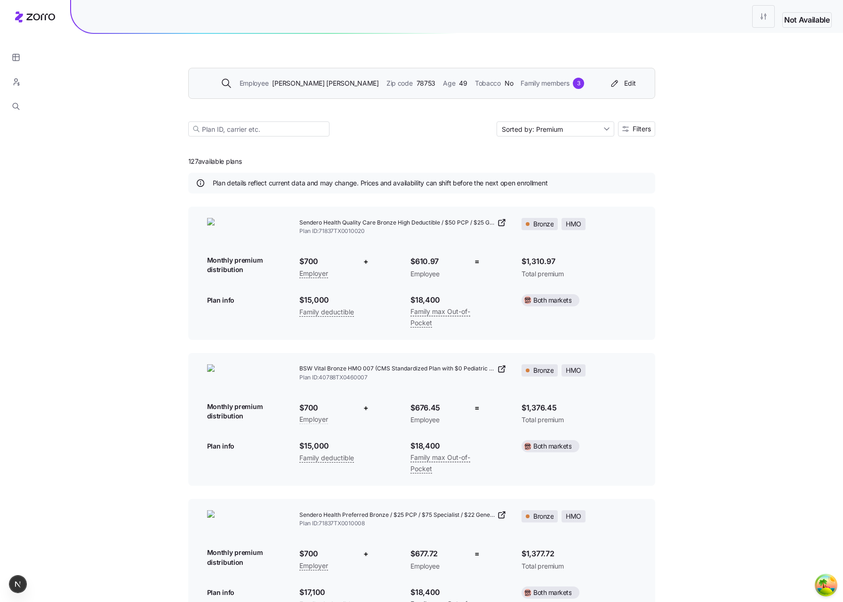
click at [554, 85] on div "Employee [PERSON_NAME] Zip code 78753 Age [DEMOGRAPHIC_DATA] Tobacco No Family …" at bounding box center [402, 83] width 405 height 11
click at [504, 82] on span "No" at bounding box center [508, 83] width 8 height 10
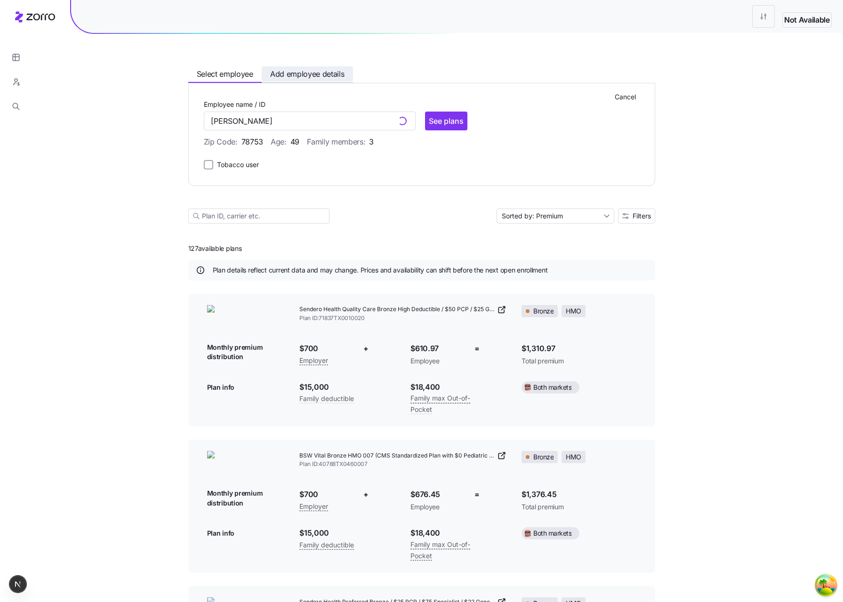
click at [293, 79] on span "Add employee details" at bounding box center [307, 74] width 74 height 12
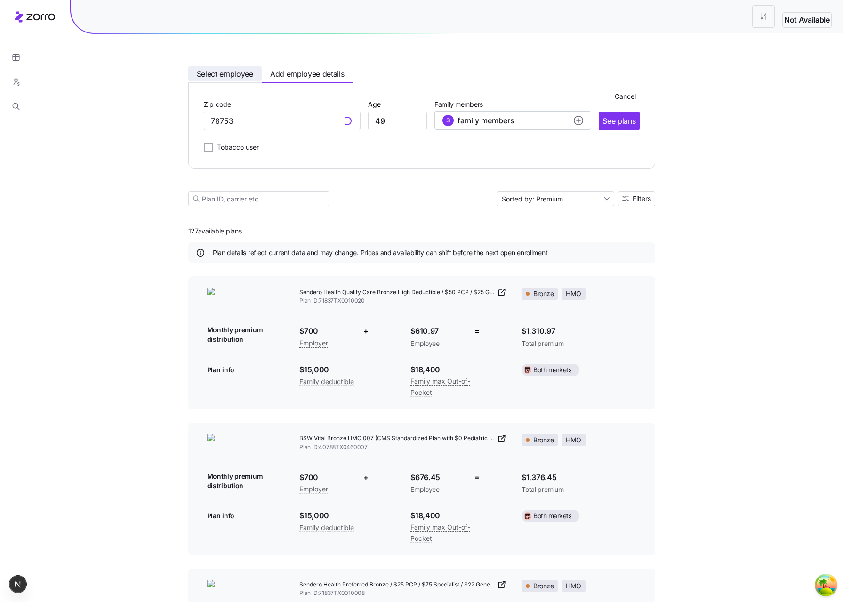
click at [240, 76] on span "Select employee" at bounding box center [225, 74] width 56 height 12
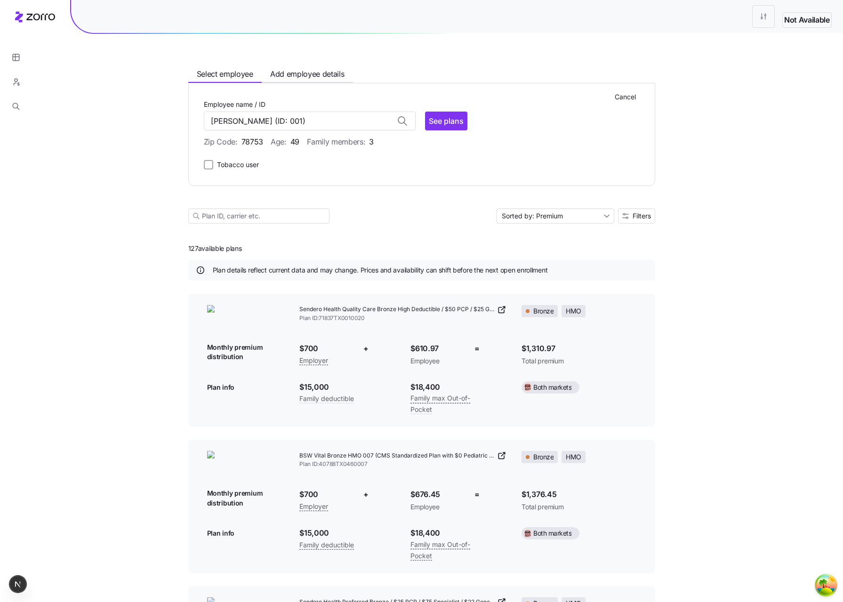
type input "[PERSON_NAME] (ID: 001)"
